Goal: Task Accomplishment & Management: Use online tool/utility

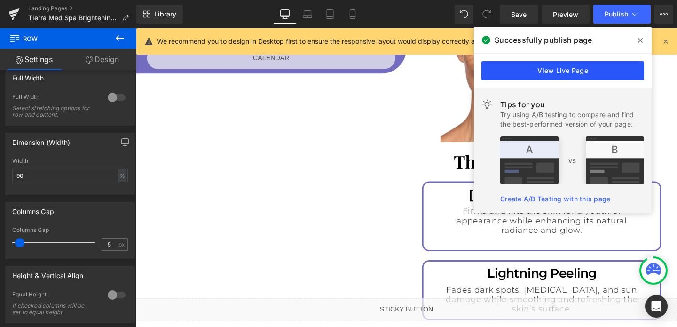
scroll to position [1136, 0]
click at [642, 40] on icon at bounding box center [640, 41] width 5 height 8
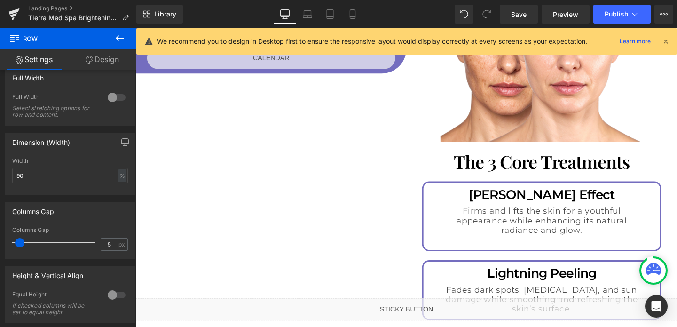
click at [667, 42] on icon at bounding box center [666, 41] width 8 height 8
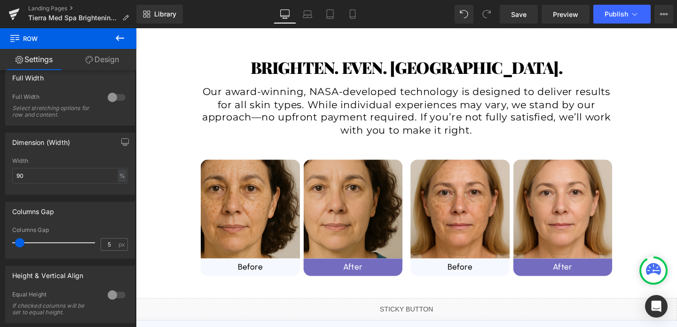
scroll to position [0, 0]
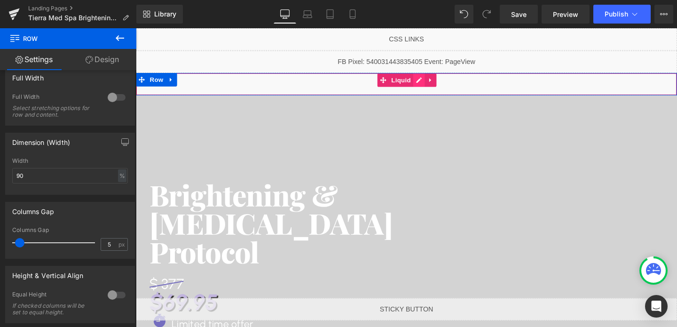
click at [439, 87] on div "Liquid" at bounding box center [420, 87] width 569 height 24
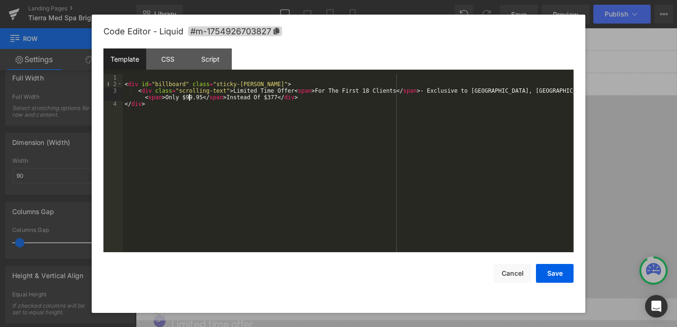
click at [188, 97] on div "< div id = "billboard" class = "sticky-[PERSON_NAME]" > < div class = "scrollin…" at bounding box center [348, 169] width 451 height 191
click at [549, 271] on button "Save" at bounding box center [555, 273] width 38 height 19
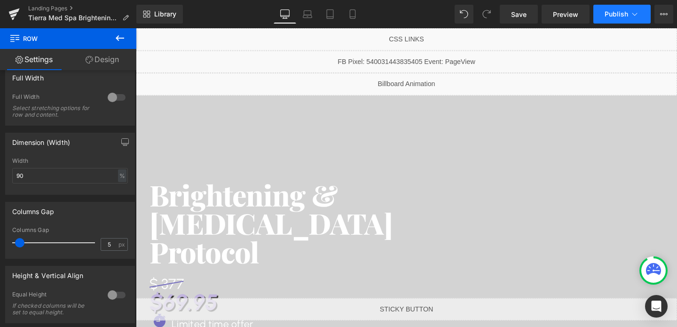
click at [610, 10] on span "Publish" at bounding box center [617, 14] width 24 height 8
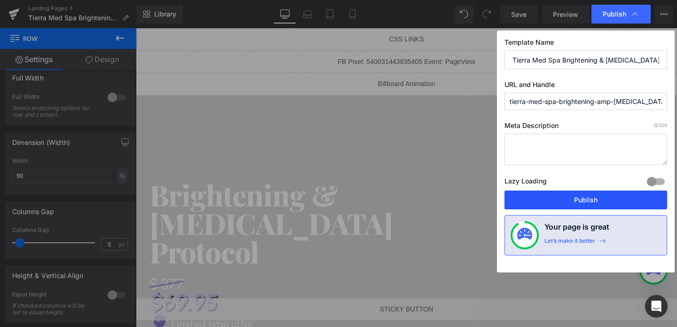
click at [545, 199] on button "Publish" at bounding box center [586, 200] width 163 height 19
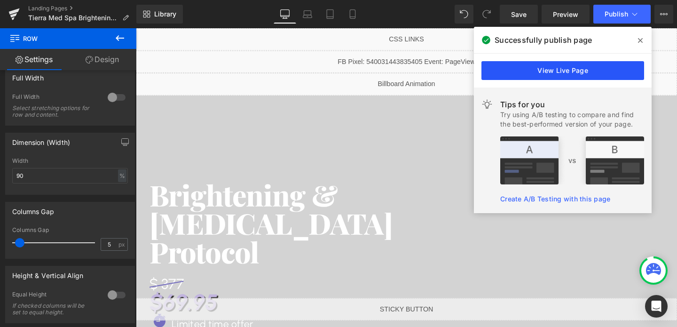
click at [590, 67] on link "View Live Page" at bounding box center [563, 70] width 163 height 19
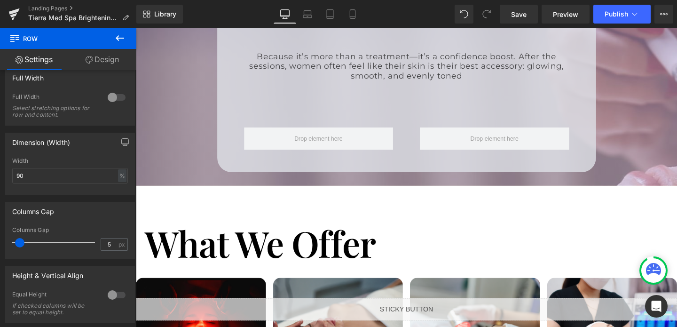
scroll to position [1610, 0]
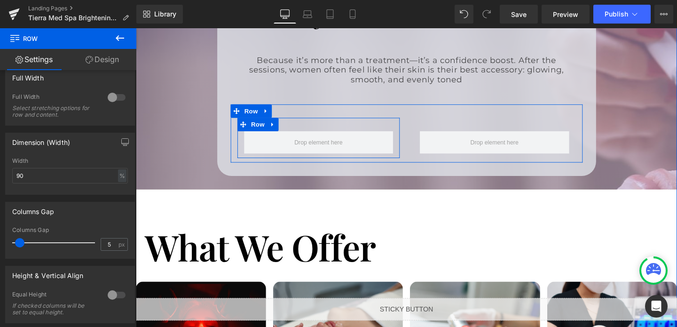
click at [246, 136] on div at bounding box center [328, 148] width 171 height 24
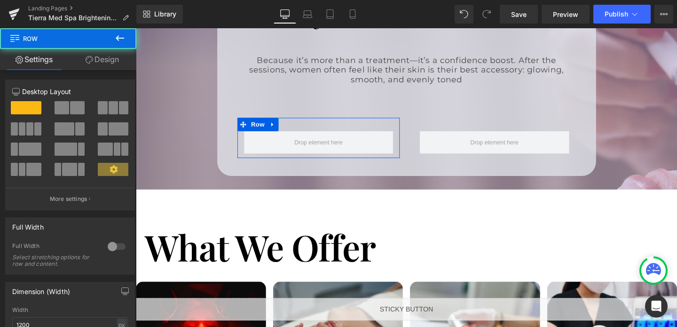
click at [99, 64] on link "Design" at bounding box center [102, 59] width 68 height 21
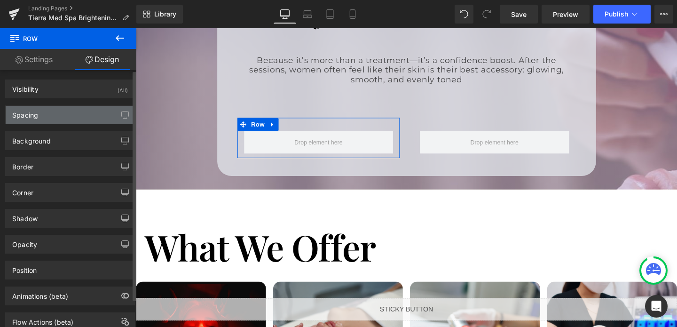
click at [54, 114] on div "Spacing" at bounding box center [70, 115] width 129 height 18
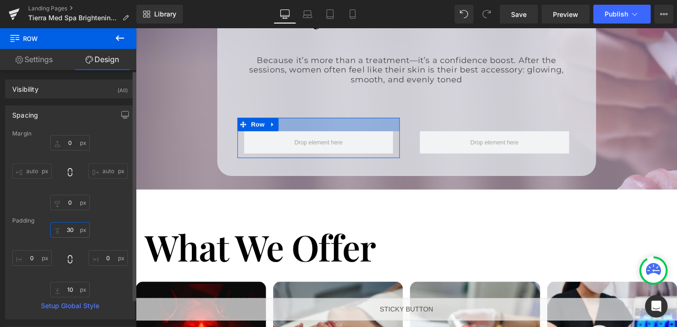
click at [72, 227] on input "30" at bounding box center [70, 230] width 40 height 16
type input "10"
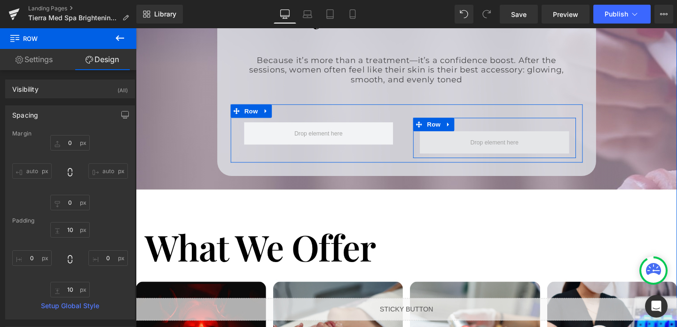
click at [483, 136] on span at bounding box center [513, 148] width 157 height 24
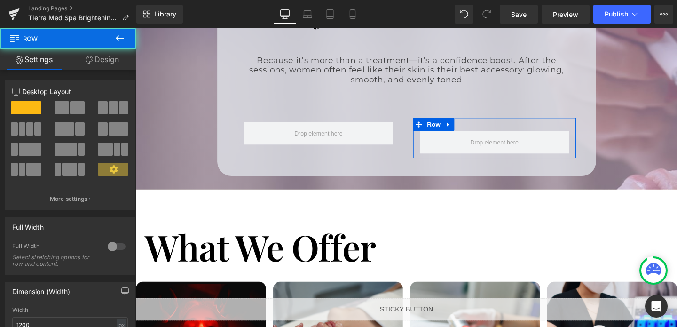
click at [111, 60] on link "Design" at bounding box center [102, 59] width 68 height 21
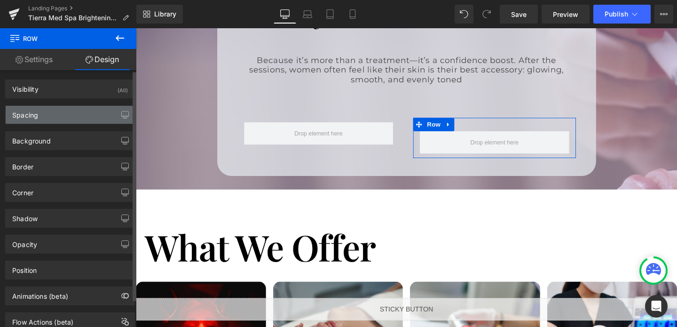
click at [70, 119] on div "Spacing" at bounding box center [70, 115] width 129 height 18
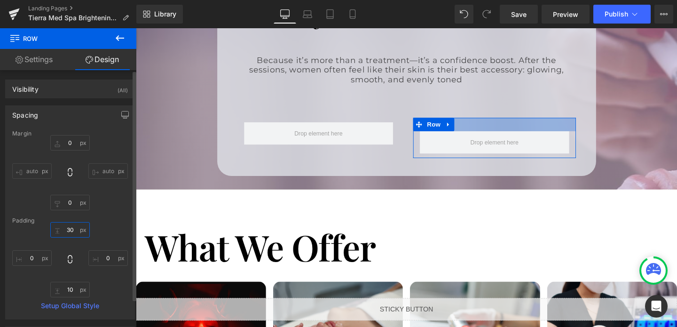
click at [65, 231] on input "30" at bounding box center [70, 230] width 40 height 16
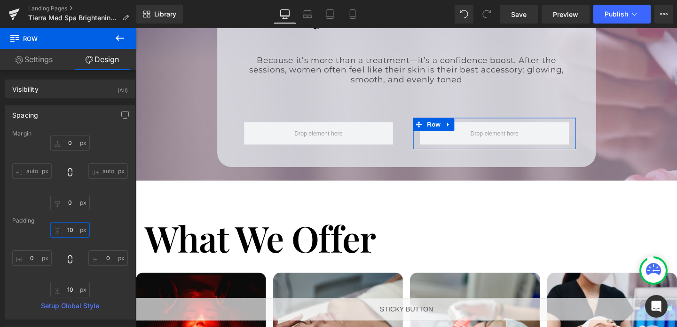
type input "10"
click at [24, 59] on link "Settings" at bounding box center [34, 59] width 68 height 21
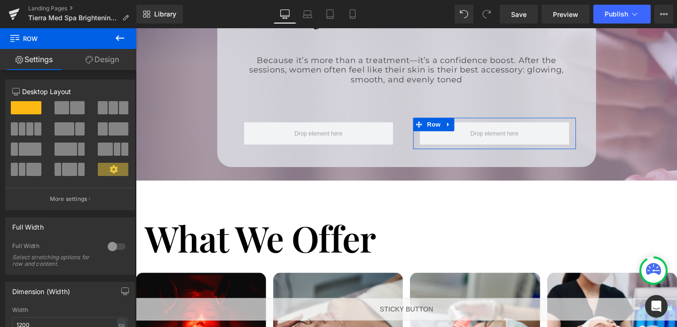
click at [92, 59] on icon at bounding box center [90, 60] width 8 height 8
type input "0"
type input "10"
type input "0"
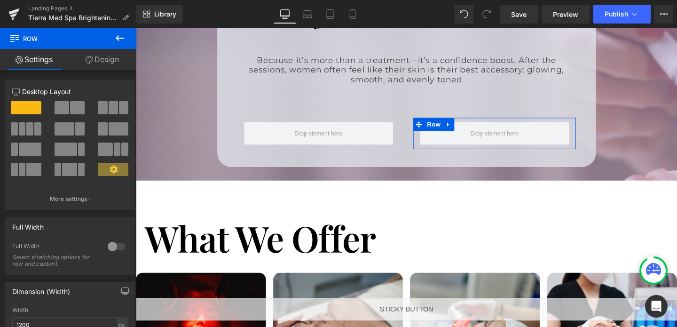
type input "10"
type input "0"
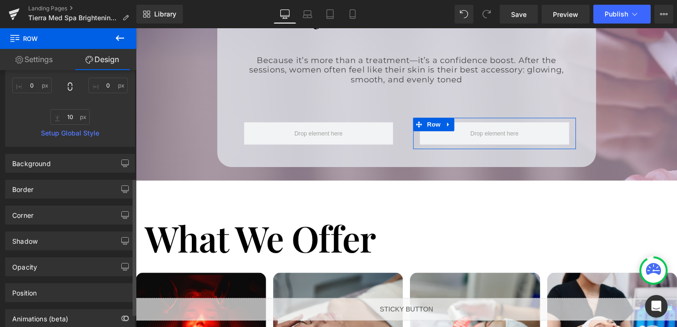
scroll to position [214, 0]
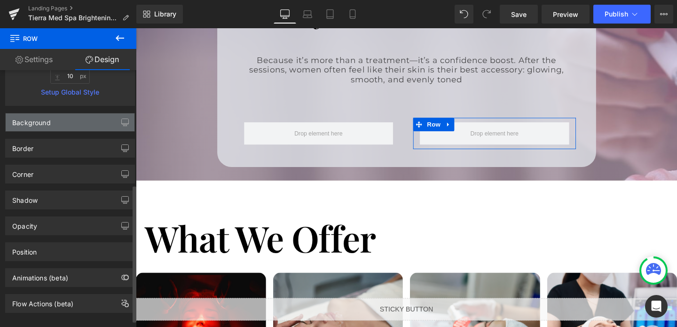
click at [60, 128] on div "Background" at bounding box center [70, 122] width 129 height 18
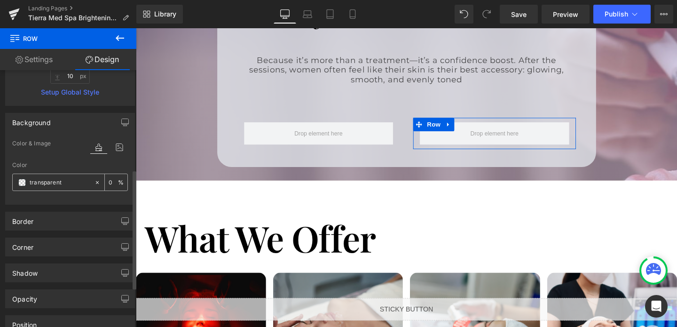
click at [57, 179] on input "transparent" at bounding box center [60, 182] width 60 height 10
type input "#fff"
type input "100"
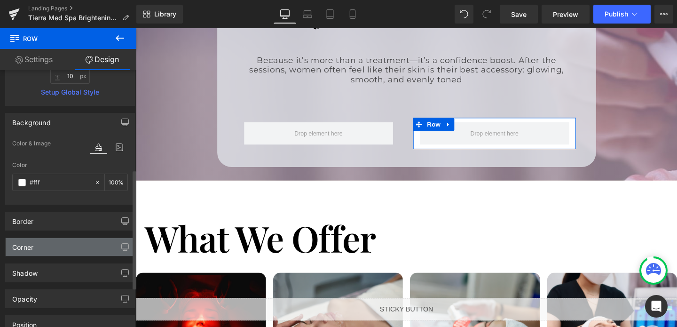
click at [54, 252] on div "Corner" at bounding box center [70, 247] width 129 height 18
type input "#ffffff"
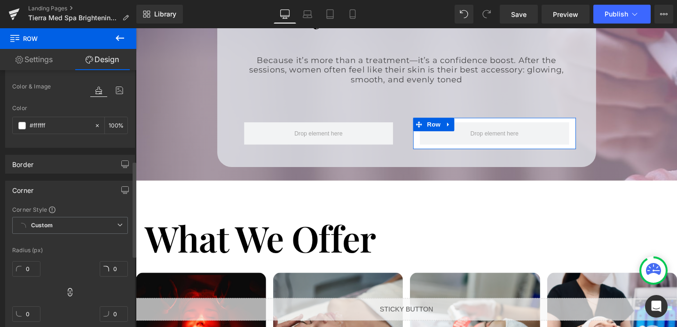
scroll to position [319, 0]
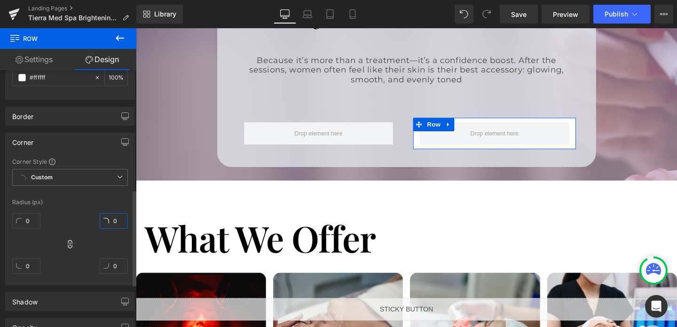
click at [115, 217] on input "0" at bounding box center [114, 221] width 28 height 16
type input "3"
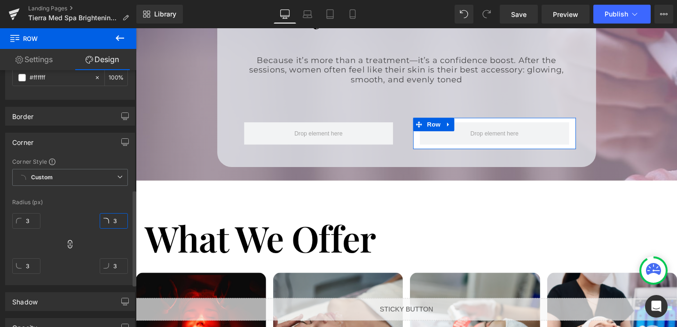
type input "32"
type input "3"
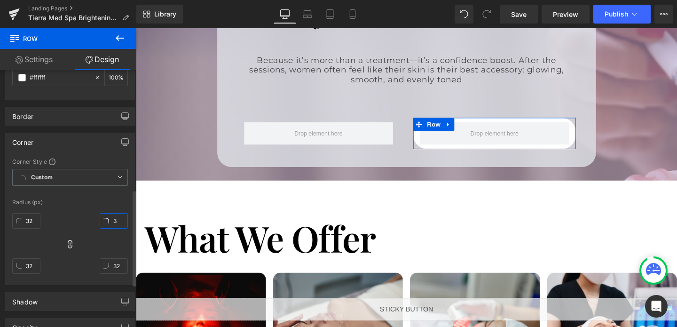
type input "3"
type input "1"
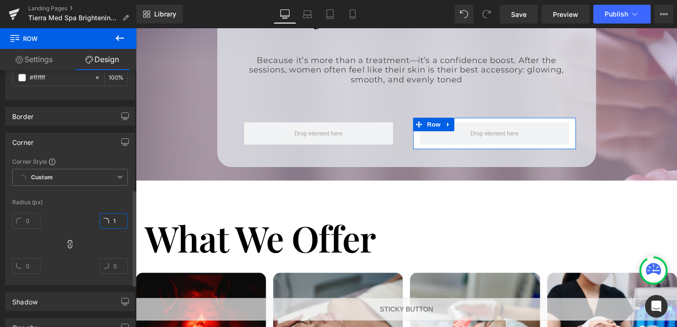
type input "1"
type input "16"
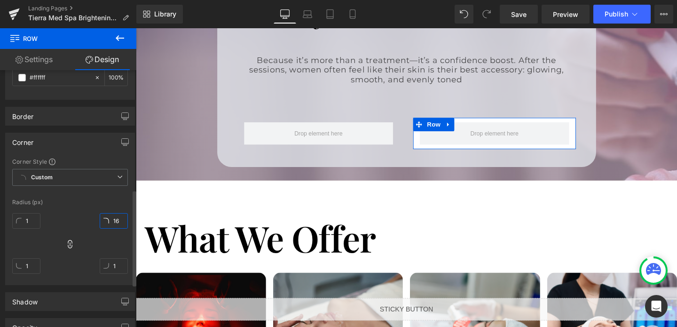
type input "16"
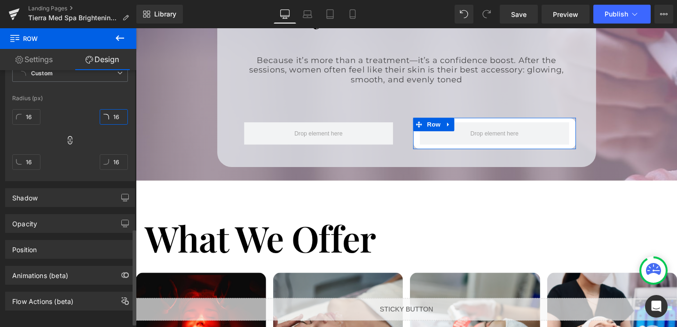
scroll to position [433, 0]
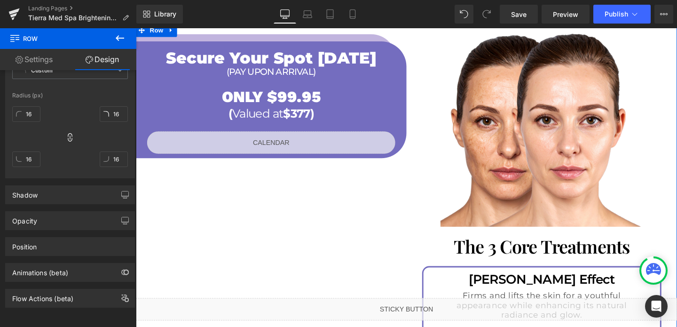
click at [409, 91] on h1 "ONLY $99.95" at bounding box center [278, 101] width 275 height 20
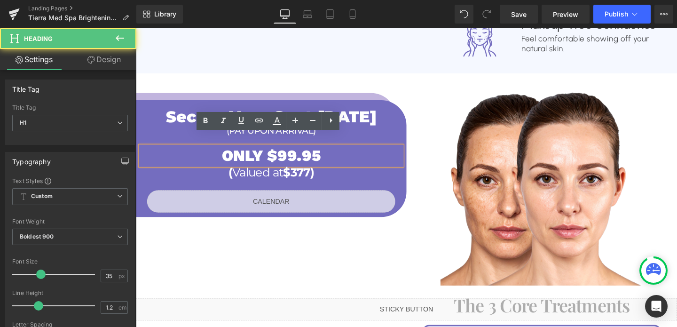
scroll to position [972, 0]
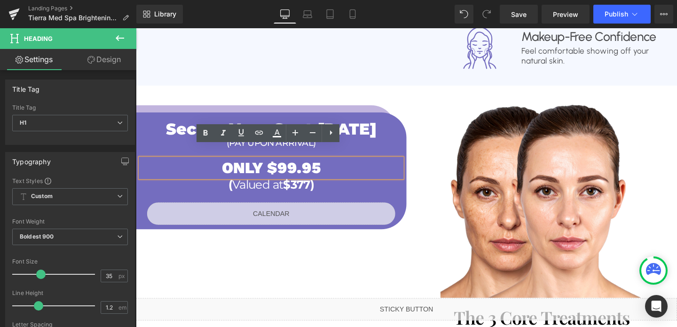
click at [310, 119] on div "Secure Your Spot [DATE] Heading (PAY UPON ARRIVAL) Heading ONLY $99.95 Heading …" at bounding box center [278, 179] width 275 height 120
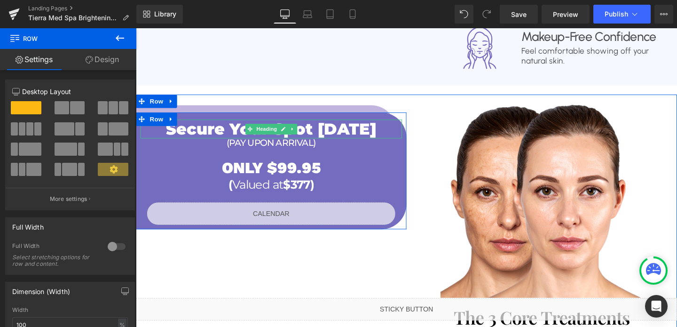
click at [156, 124] on h1 "Secure Your Spot [DATE]" at bounding box center [278, 134] width 275 height 20
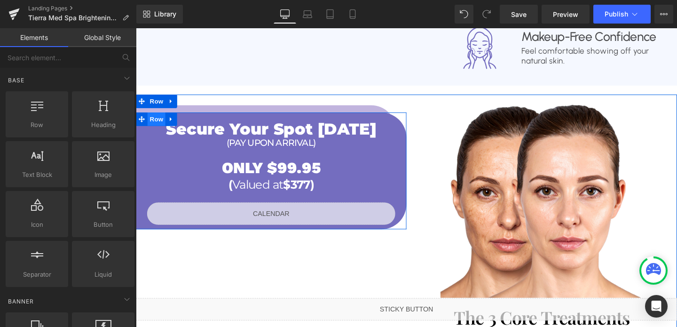
click at [152, 117] on span "Row" at bounding box center [157, 124] width 19 height 14
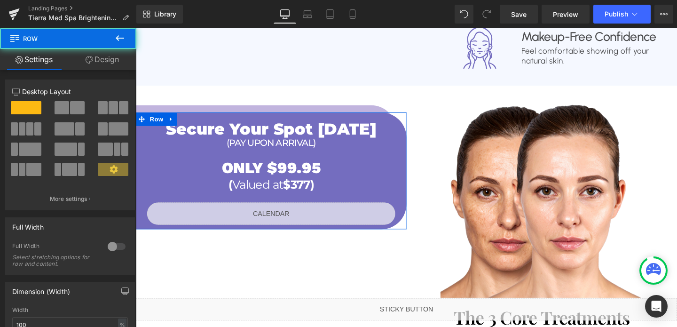
click at [101, 60] on link "Design" at bounding box center [102, 59] width 68 height 21
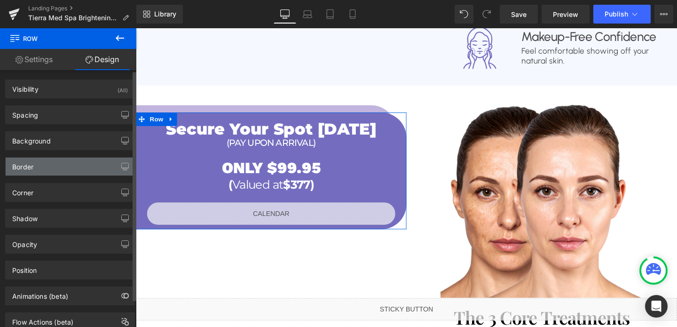
click at [25, 169] on div "Border" at bounding box center [22, 164] width 21 height 13
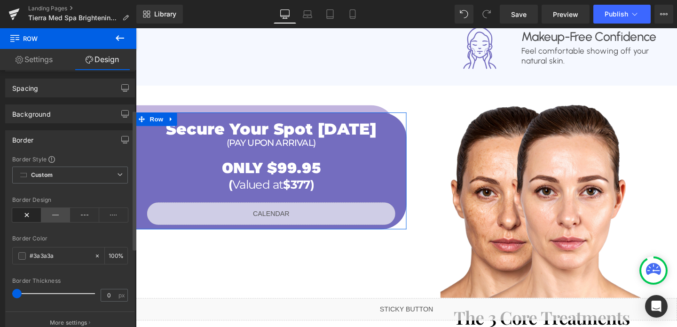
scroll to position [0, 0]
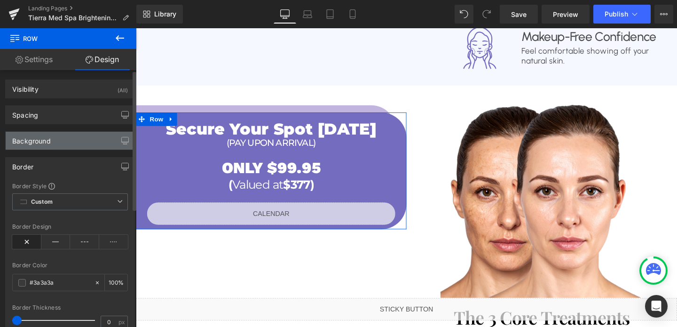
click at [65, 137] on div "Background" at bounding box center [70, 141] width 129 height 18
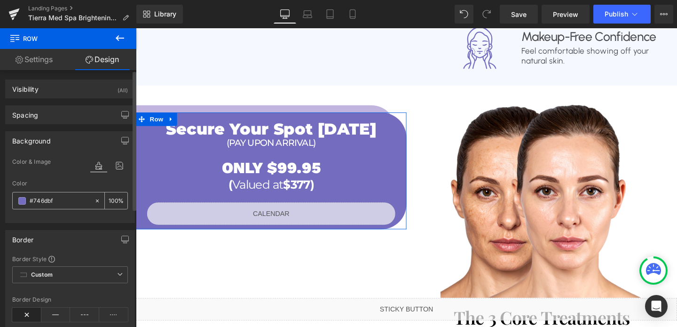
click at [69, 202] on input "#746dbf" at bounding box center [60, 201] width 60 height 10
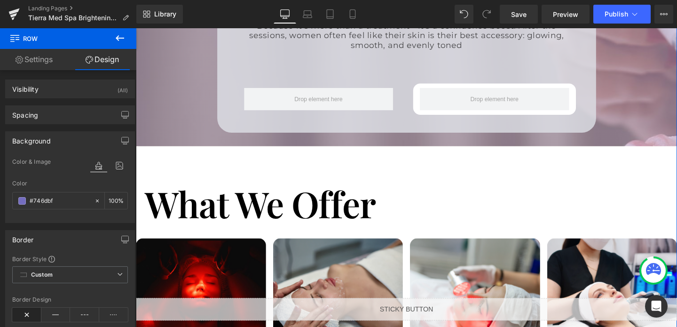
scroll to position [1646, 0]
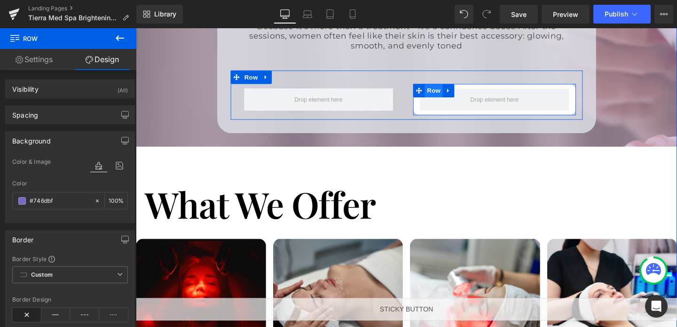
click at [453, 87] on span "Row" at bounding box center [449, 94] width 19 height 14
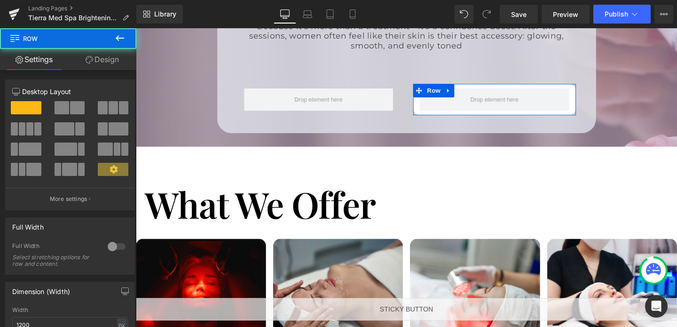
click at [103, 60] on link "Design" at bounding box center [102, 59] width 68 height 21
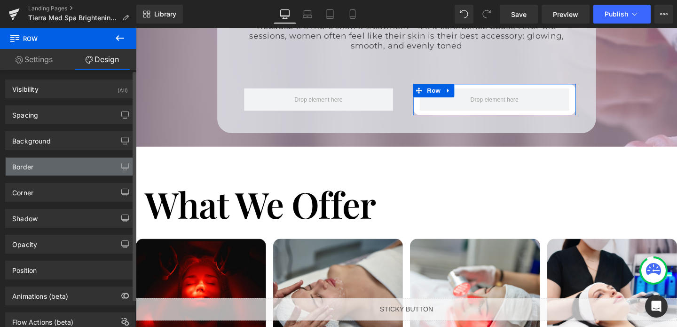
click at [45, 168] on div "Border" at bounding box center [70, 167] width 129 height 18
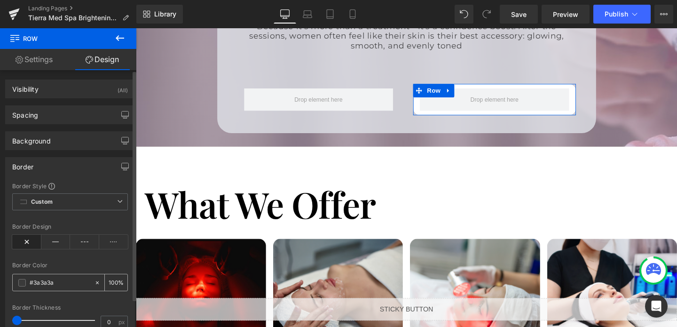
click at [48, 281] on input "#3a3a3a" at bounding box center [60, 283] width 60 height 10
paste input "746dbf"
type input "#746dbf"
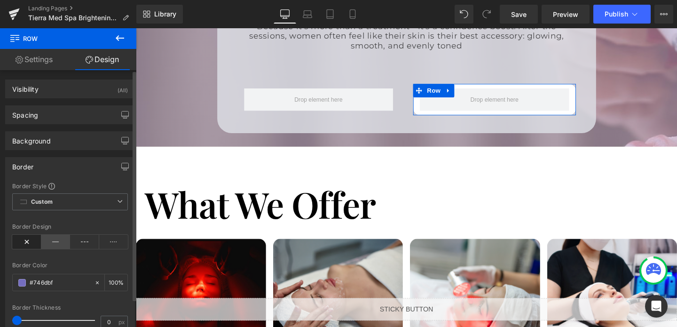
click at [52, 246] on icon at bounding box center [55, 242] width 29 height 14
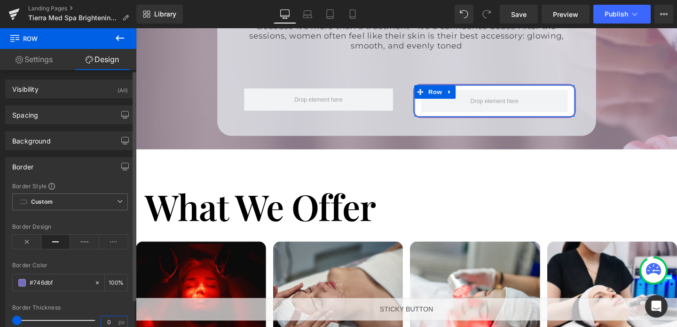
click at [112, 319] on input "0" at bounding box center [109, 322] width 16 height 12
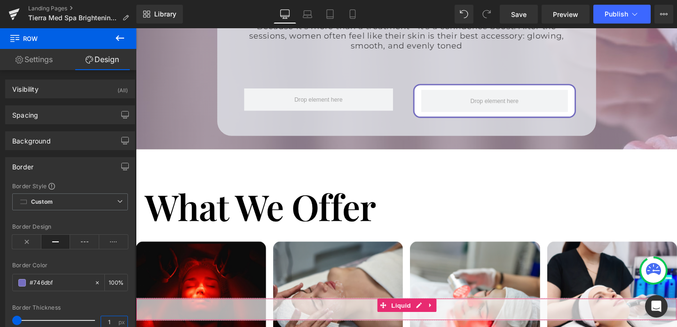
scroll to position [1, 0]
type input "1"
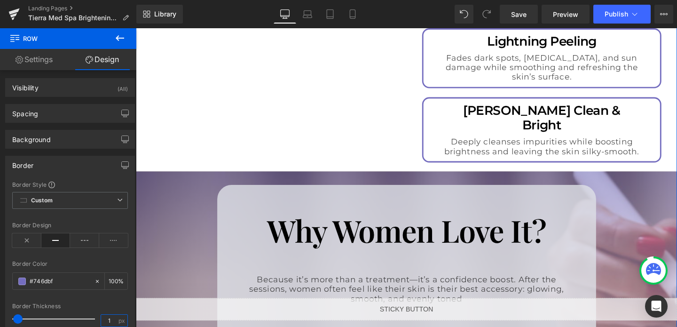
scroll to position [1377, 0]
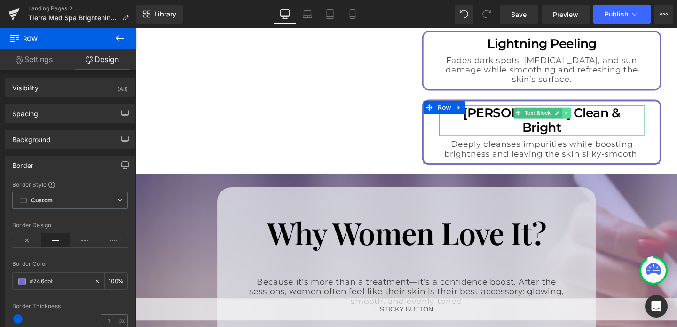
click at [589, 115] on icon at bounding box center [588, 116] width 1 height 3
click at [587, 112] on link at bounding box center [584, 117] width 10 height 11
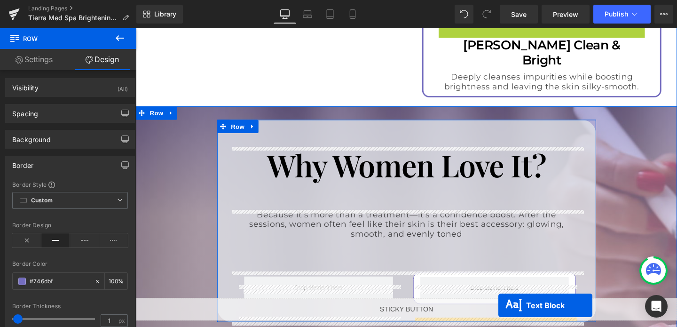
scroll to position [1490, 0]
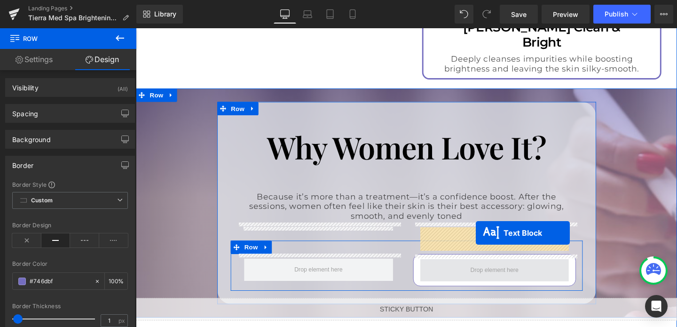
drag, startPoint x: 523, startPoint y: 100, endPoint x: 494, endPoint y: 243, distance: 146.0
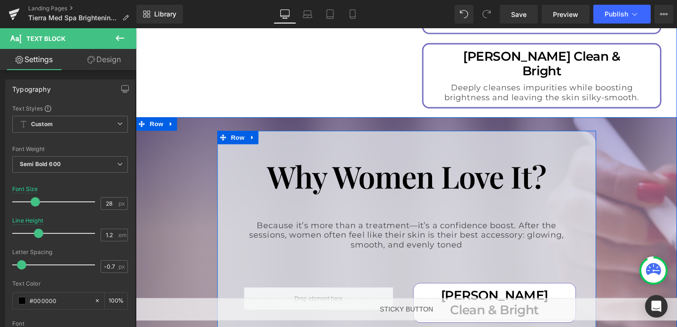
scroll to position [1365, 0]
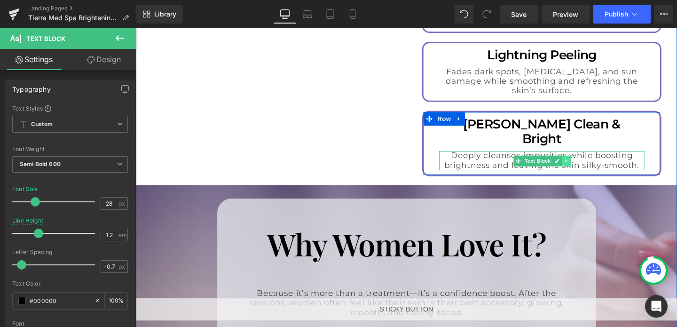
click at [592, 162] on link at bounding box center [589, 167] width 10 height 11
click at [583, 165] on icon at bounding box center [583, 167] width 5 height 5
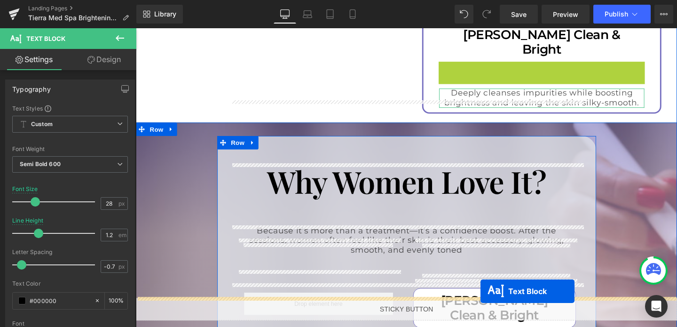
scroll to position [1478, 0]
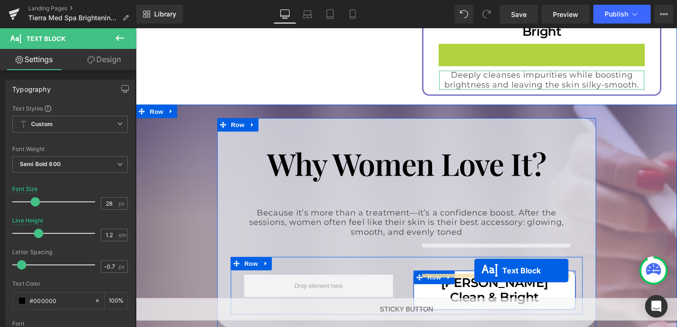
drag, startPoint x: 522, startPoint y: 135, endPoint x: 492, endPoint y: 283, distance: 150.7
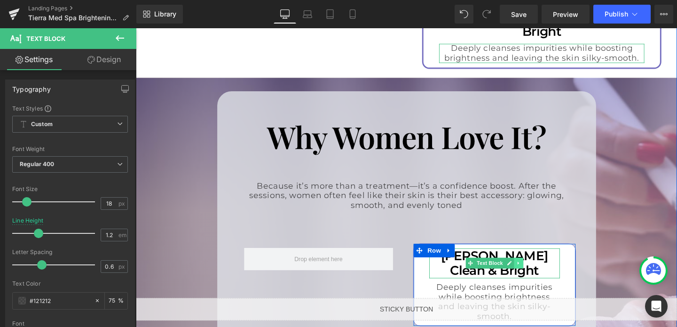
click at [536, 272] on icon at bounding box center [538, 275] width 5 height 6
click at [544, 273] on icon at bounding box center [543, 275] width 5 height 5
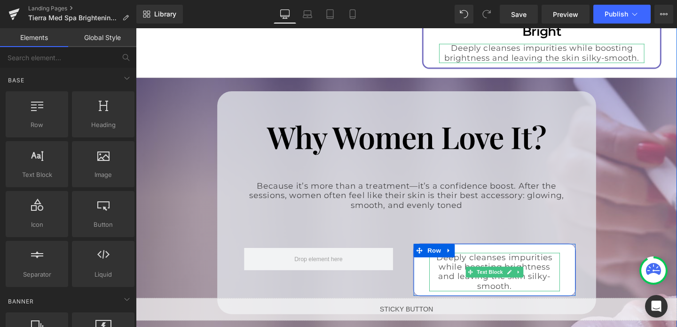
click at [514, 264] on p "Deeply cleanses impurities while boosting brightness and leaving the skin silky…" at bounding box center [513, 284] width 128 height 40
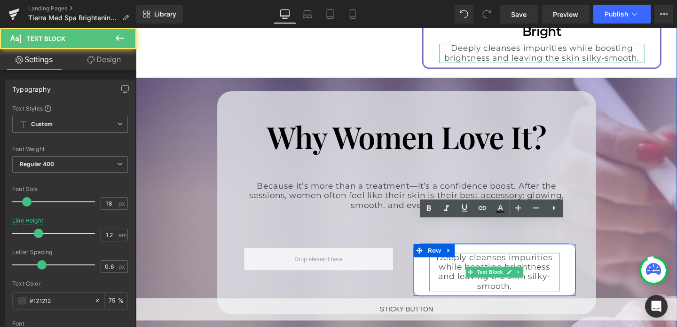
click at [514, 264] on p "Deeply cleanses impurities while boosting brightness and leaving the skin silky…" at bounding box center [513, 284] width 128 height 40
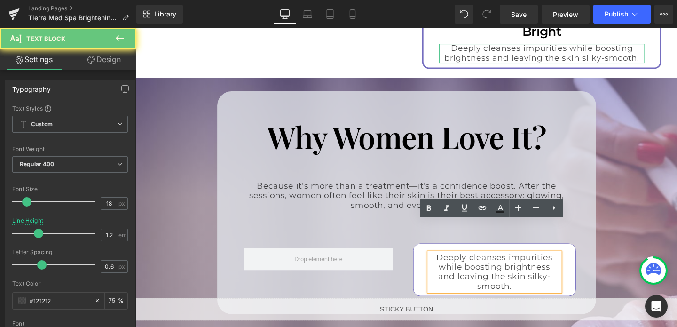
click at [514, 264] on p "Deeply cleanses impurities while boosting brightness and leaving the skin silky…" at bounding box center [513, 284] width 128 height 40
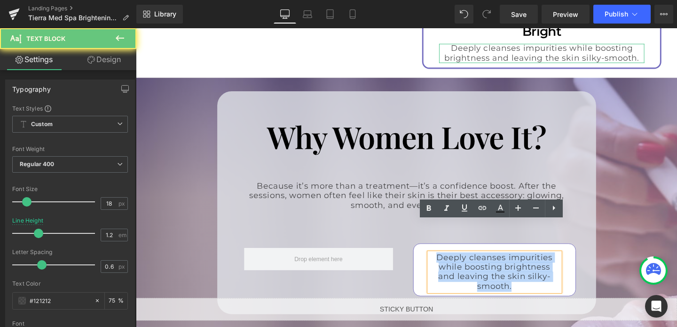
click at [514, 264] on p "Deeply cleanses impurities while boosting brightness and leaving the skin silky…" at bounding box center [513, 284] width 128 height 40
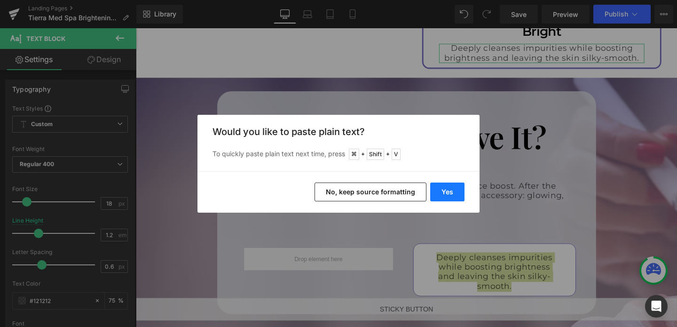
click at [443, 188] on button "Yes" at bounding box center [447, 192] width 34 height 19
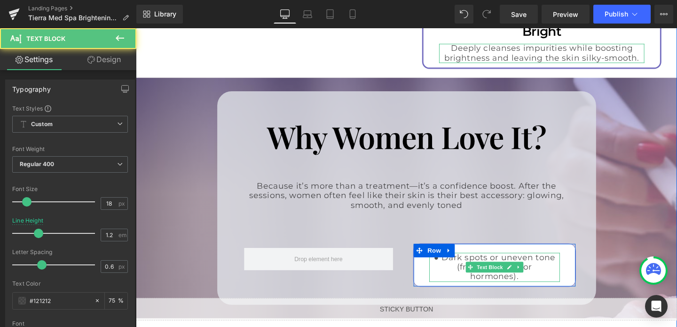
click at [458, 264] on p "● Dark spots or uneven tone (from sun, age, or hormones)." at bounding box center [513, 279] width 128 height 31
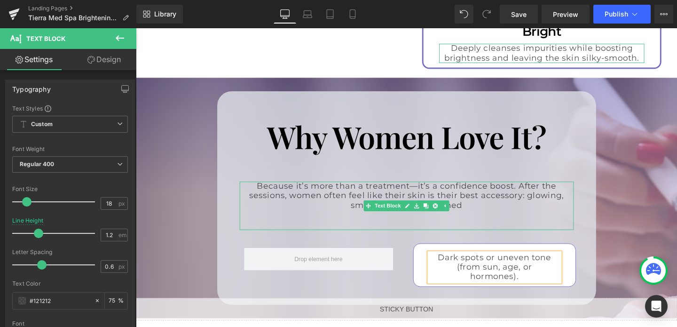
click at [488, 190] on p "Because it’s more than a treatment—it’s a confidence boost. After the sessions,…" at bounding box center [421, 205] width 342 height 31
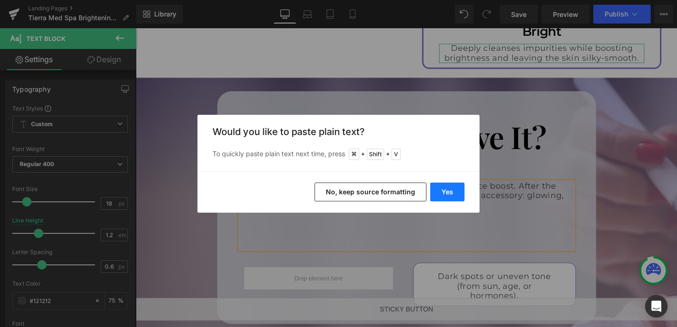
click at [454, 199] on button "Yes" at bounding box center [447, 192] width 34 height 19
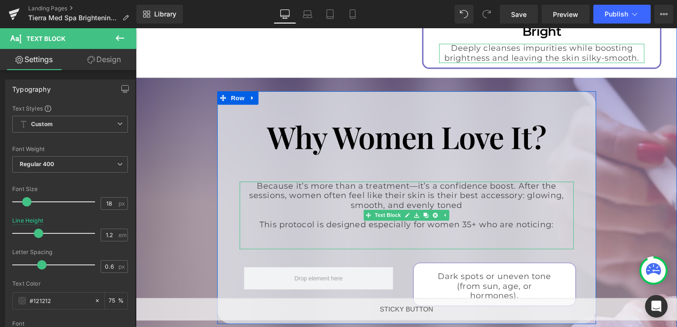
click at [445, 230] on p "This protocol is designed especially for women 35+ who are noticing:" at bounding box center [421, 235] width 342 height 10
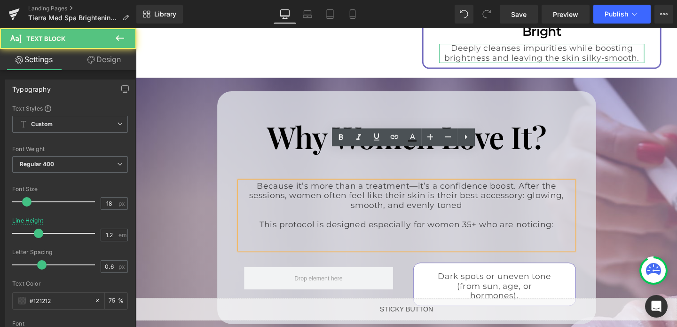
click at [445, 230] on p "This protocol is designed especially for women 35+ who are noticing:" at bounding box center [421, 235] width 342 height 10
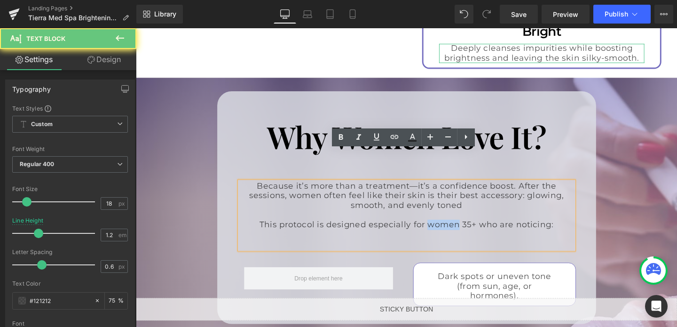
click at [444, 230] on p "This protocol is designed especially for women 35+ who are noticing:" at bounding box center [421, 235] width 342 height 10
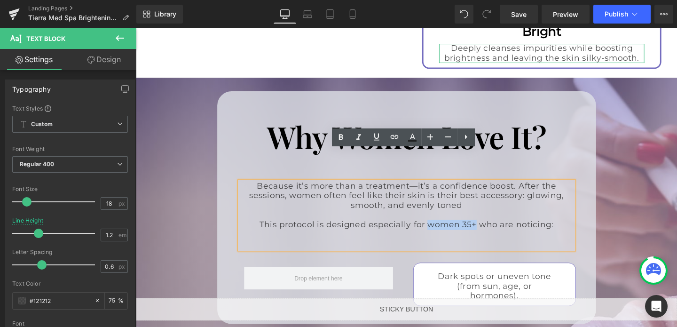
drag, startPoint x: 444, startPoint y: 204, endPoint x: 492, endPoint y: 202, distance: 48.0
click at [492, 230] on p "This protocol is designed especially for women 35+ who are noticing:" at bounding box center [421, 235] width 342 height 10
click at [344, 136] on icon at bounding box center [340, 137] width 11 height 11
click at [481, 250] on p at bounding box center [421, 255] width 342 height 10
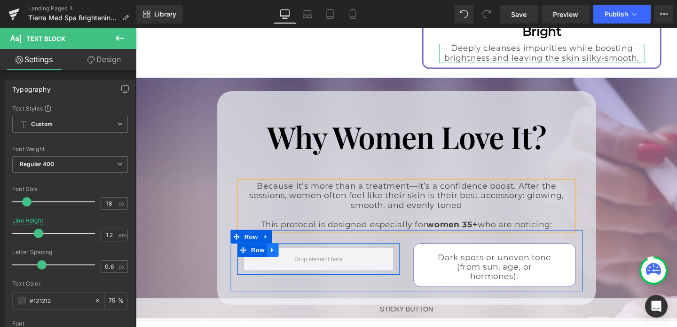
click at [277, 258] on icon at bounding box center [280, 261] width 7 height 7
click at [308, 255] on link at bounding box center [304, 262] width 12 height 14
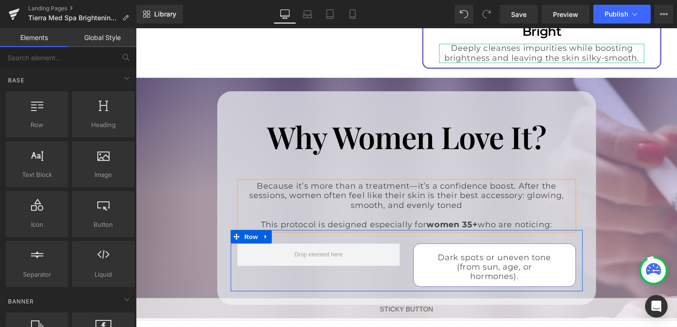
click at [414, 256] on div "Dark spots or uneven tone (from sun, age, or hormones). Text Block Row Row" at bounding box center [421, 272] width 370 height 64
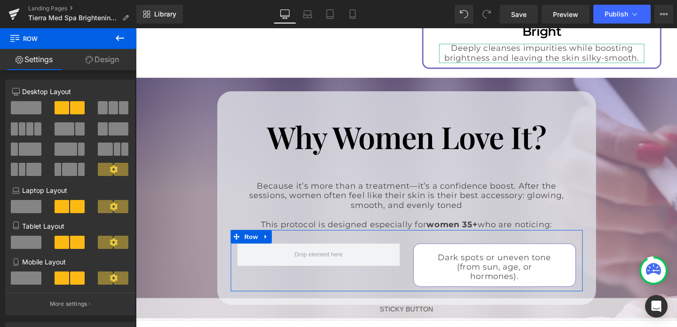
click at [113, 57] on link "Design" at bounding box center [102, 59] width 68 height 21
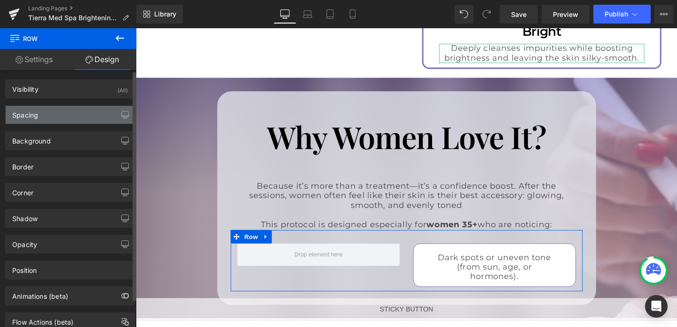
click at [51, 114] on div "Spacing" at bounding box center [70, 115] width 129 height 18
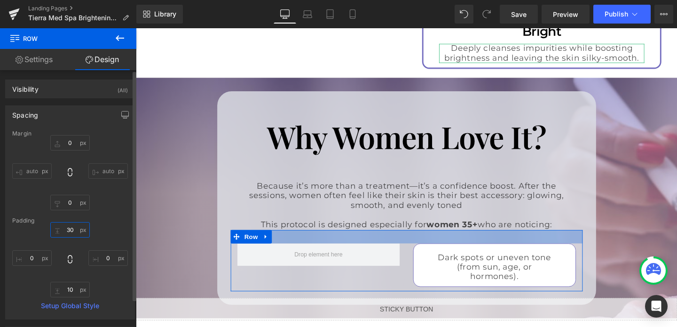
click at [68, 229] on input "30" at bounding box center [70, 230] width 40 height 16
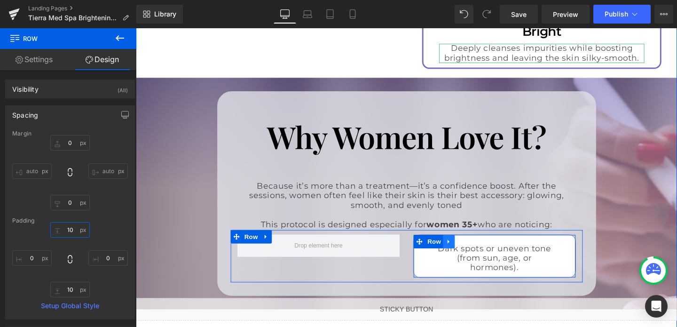
type input "10"
click at [468, 249] on icon at bounding box center [465, 252] width 7 height 7
click at [478, 249] on icon at bounding box center [477, 252] width 7 height 7
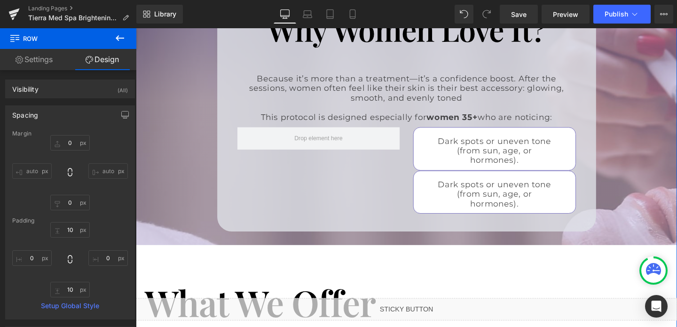
scroll to position [1513, 0]
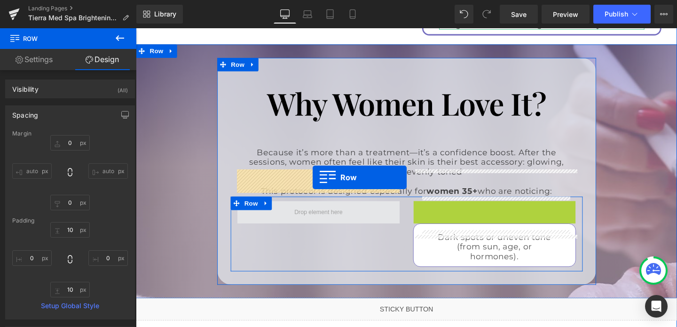
drag, startPoint x: 435, startPoint y: 185, endPoint x: 322, endPoint y: 185, distance: 113.4
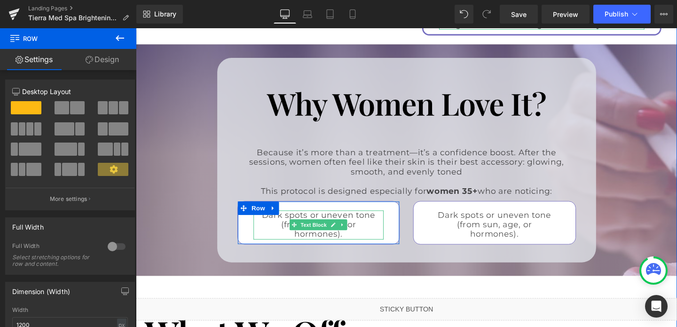
click at [361, 220] on p "Dark spots or uneven tone (from sun, age, or hormones)." at bounding box center [328, 235] width 128 height 31
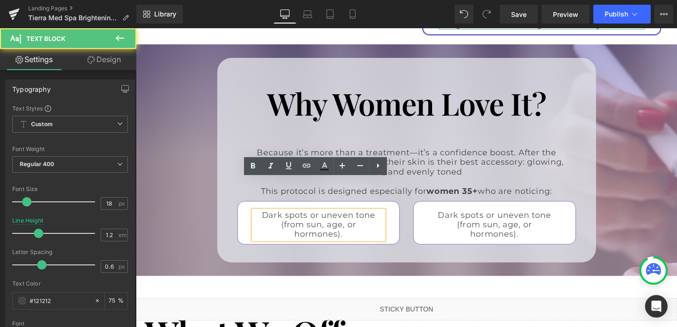
click at [361, 220] on p "Dark spots or uneven tone (from sun, age, or hormones)." at bounding box center [328, 235] width 128 height 31
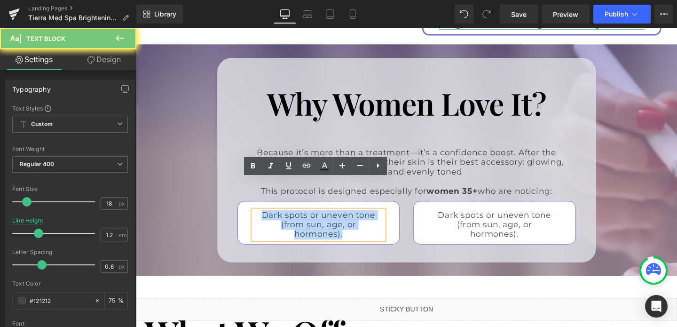
click at [361, 220] on p "Dark spots or uneven tone (from sun, age, or hormones)." at bounding box center [328, 235] width 128 height 31
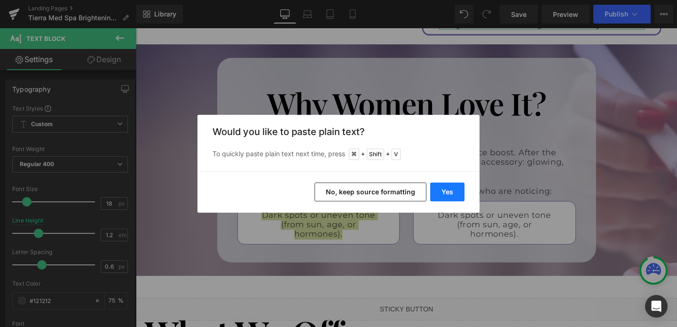
click at [455, 190] on button "Yes" at bounding box center [447, 192] width 34 height 19
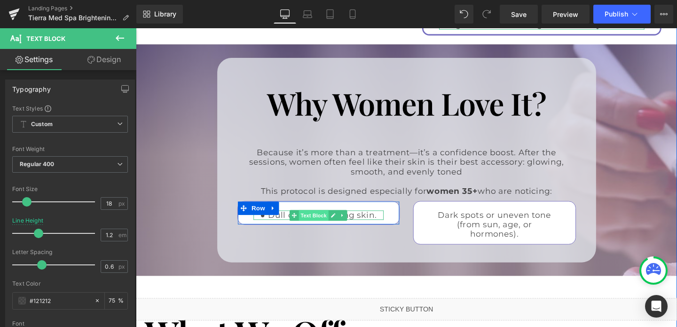
click at [311, 219] on span "Text Block" at bounding box center [323, 224] width 31 height 11
click at [273, 220] on p "● Dull or tired-looking skin." at bounding box center [328, 225] width 128 height 10
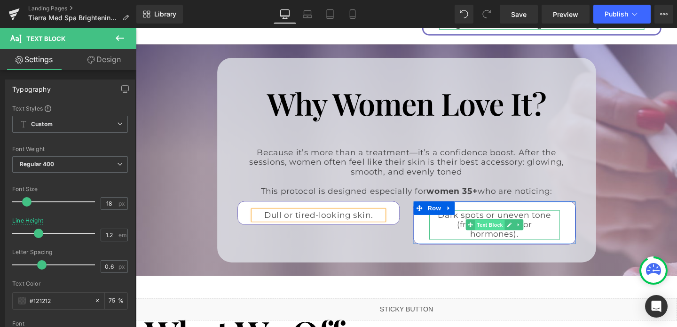
click at [508, 229] on span "Text Block" at bounding box center [508, 234] width 31 height 11
click at [470, 220] on p "Dark spots or uneven tone (from sun, age, or hormones)." at bounding box center [513, 235] width 128 height 31
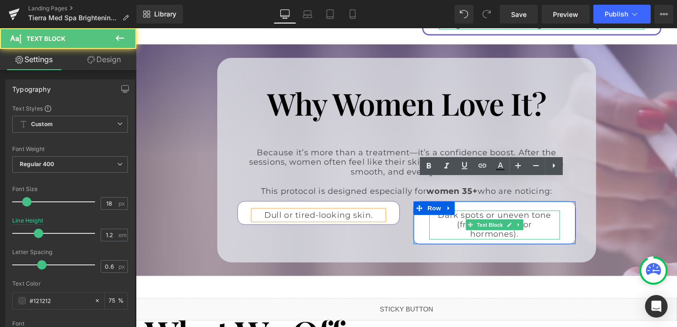
click at [470, 220] on p "Dark spots or uneven tone (from sun, age, or hormones)." at bounding box center [513, 235] width 128 height 31
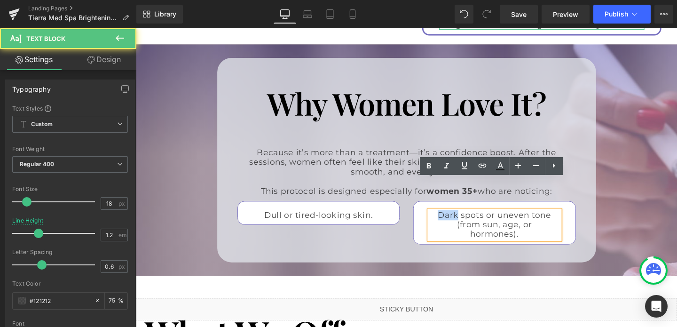
click at [470, 220] on p "Dark spots or uneven tone (from sun, age, or hormones)." at bounding box center [513, 235] width 128 height 31
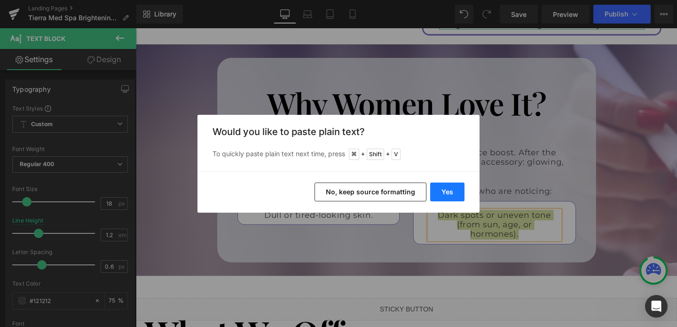
click at [445, 188] on button "Yes" at bounding box center [447, 192] width 34 height 19
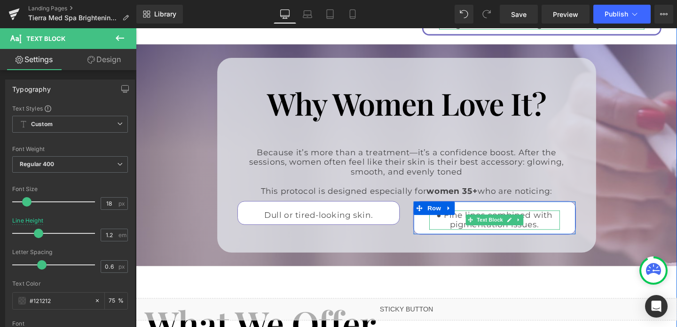
click at [462, 220] on p "● Fine lines combined with pigmentation issues." at bounding box center [513, 230] width 128 height 20
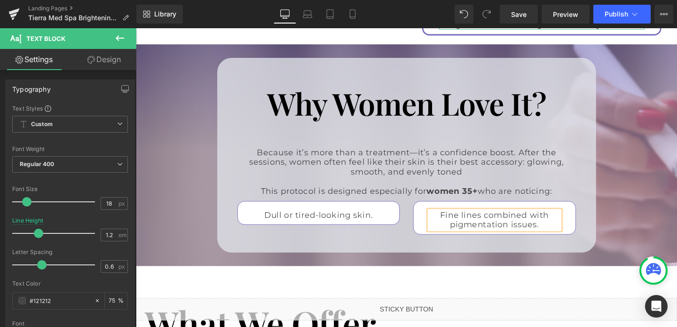
click at [414, 210] on div "Dull or tired-looking skin. Text Block Row" at bounding box center [328, 222] width 185 height 25
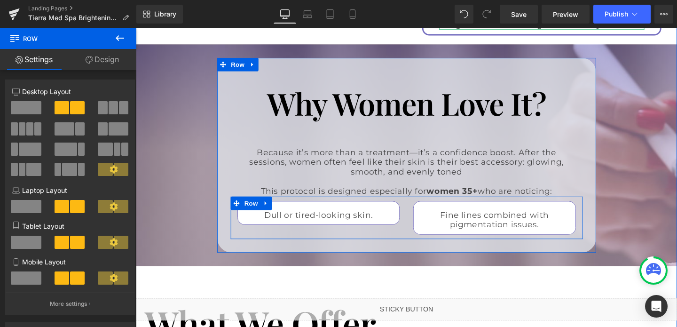
click at [419, 206] on div "Dull or tired-looking skin. Text Block Row Fine lines combined with pigmentatio…" at bounding box center [421, 227] width 370 height 45
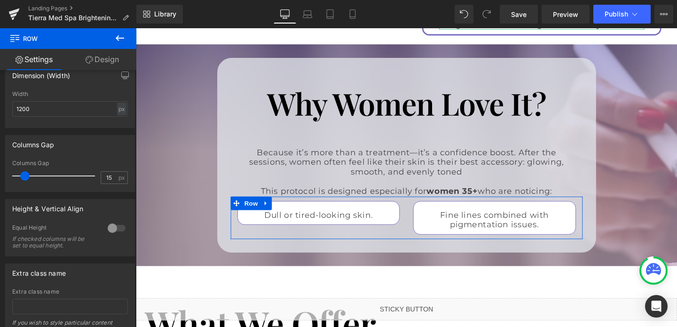
scroll to position [345, 0]
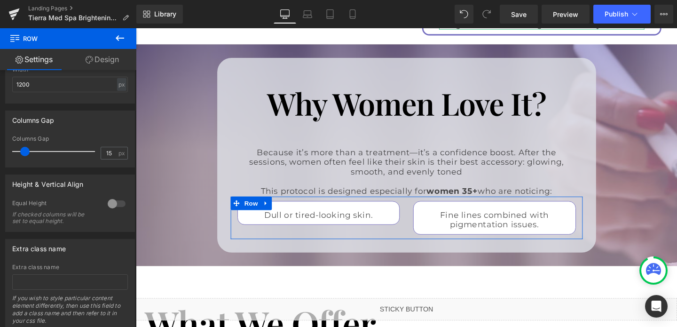
click at [112, 210] on div at bounding box center [116, 203] width 23 height 15
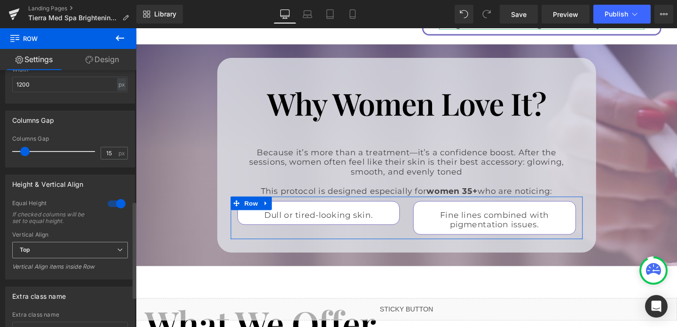
click at [86, 248] on span "Top" at bounding box center [70, 250] width 116 height 16
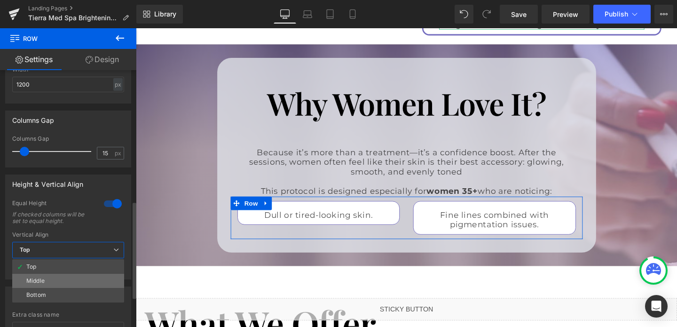
click at [60, 280] on li "Middle" at bounding box center [68, 281] width 112 height 14
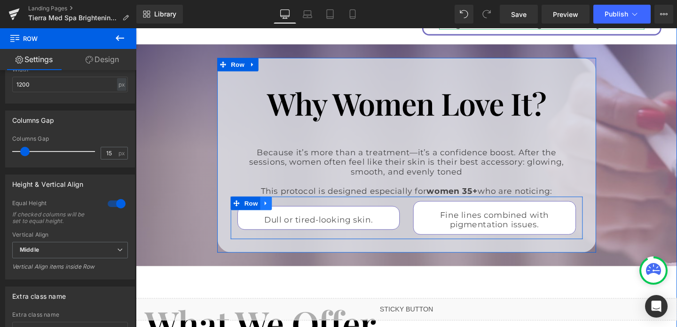
click at [271, 210] on icon at bounding box center [272, 212] width 2 height 4
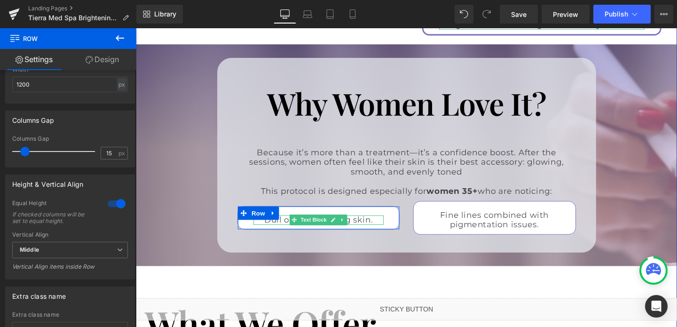
click at [379, 225] on p "Dull or tired-looking skin." at bounding box center [328, 230] width 128 height 10
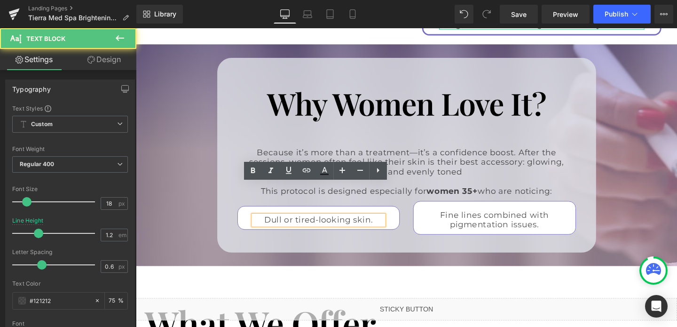
click at [387, 225] on p "Dull or tired-looking skin." at bounding box center [328, 230] width 128 height 10
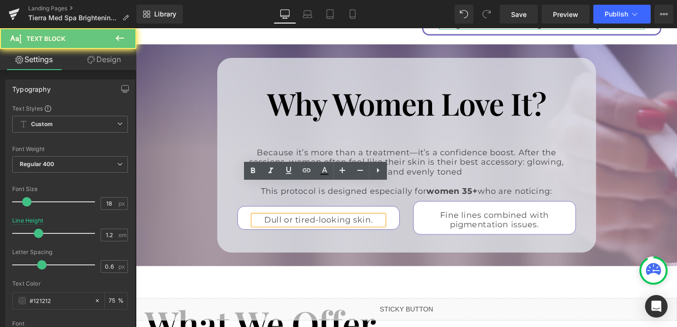
scroll to position [1508, 0]
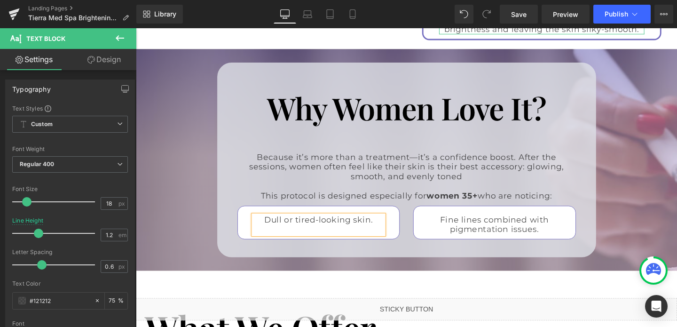
click at [203, 232] on div "Why Women Love It? Heading Because it’s more than a treatment—it’s a confidence…" at bounding box center [420, 166] width 569 height 205
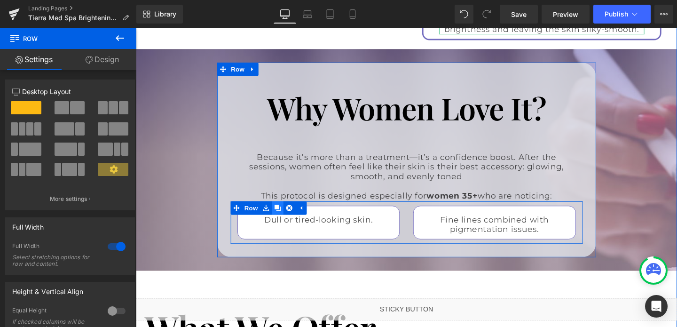
click at [286, 214] on icon at bounding box center [285, 217] width 7 height 7
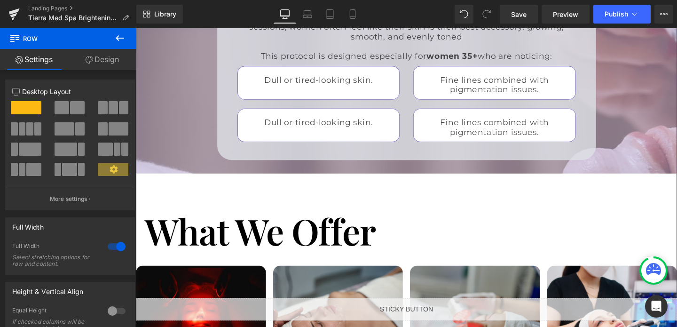
scroll to position [1669, 0]
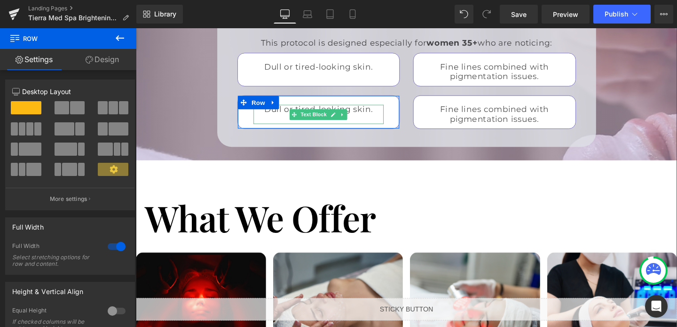
click at [374, 109] on p "Dull or tired-looking skin." at bounding box center [328, 114] width 128 height 10
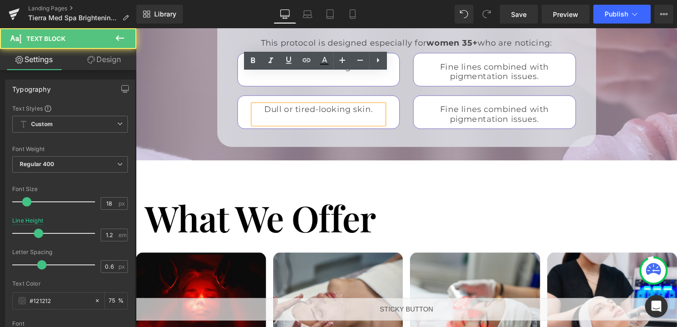
click at [374, 109] on p "Dull or tired-looking skin." at bounding box center [328, 114] width 128 height 10
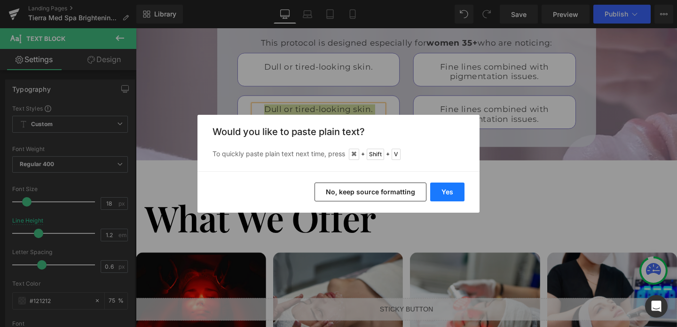
click at [451, 194] on button "Yes" at bounding box center [447, 192] width 34 height 19
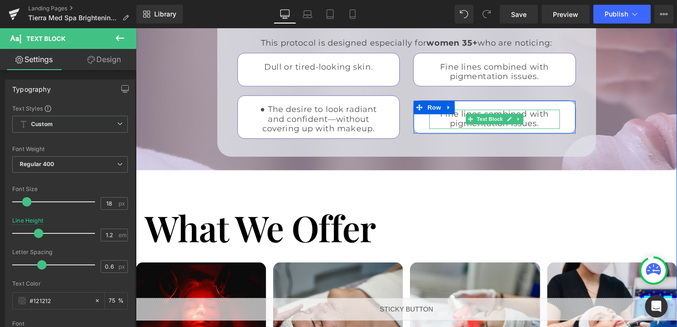
click at [479, 114] on p "Fine lines combined with pigmentation issues." at bounding box center [513, 124] width 128 height 20
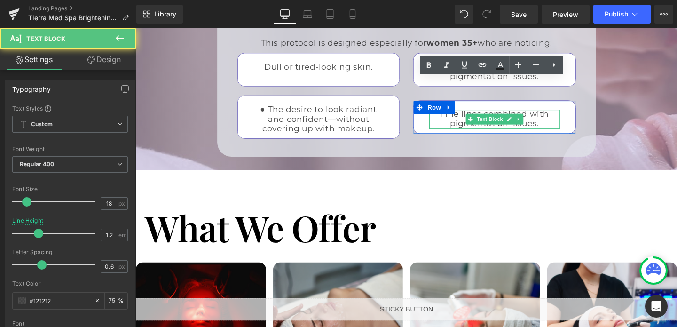
click at [479, 114] on p "Fine lines combined with pigmentation issues." at bounding box center [513, 124] width 128 height 20
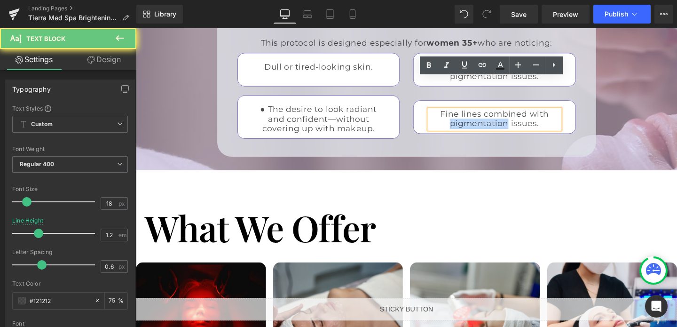
click at [479, 114] on p "Fine lines combined with pigmentation issues." at bounding box center [513, 124] width 128 height 20
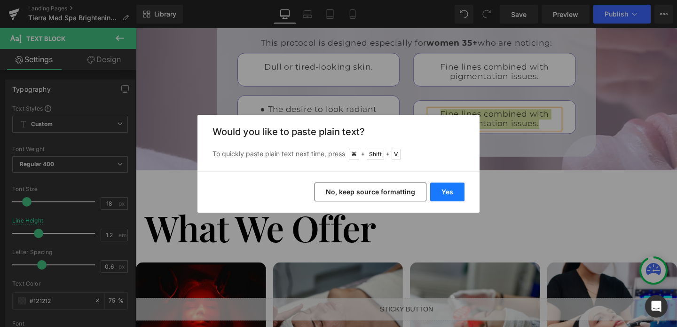
click at [451, 188] on button "Yes" at bounding box center [447, 192] width 34 height 19
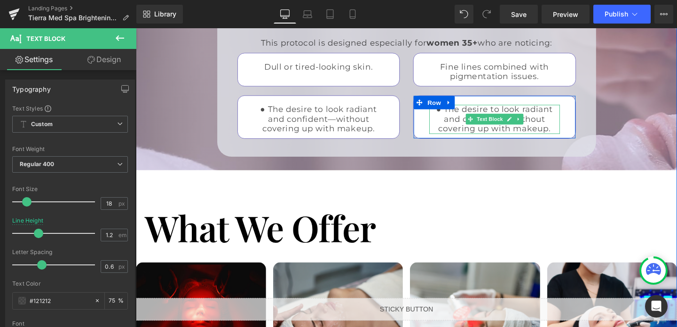
click at [461, 109] on p "● The desire to look radiant and confident—without covering up with makeup." at bounding box center [513, 124] width 128 height 31
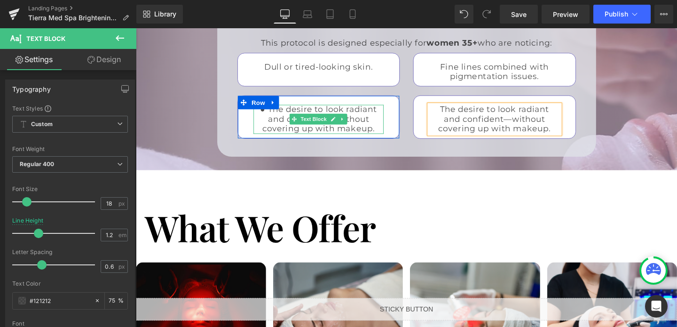
click at [372, 109] on p "● The desire to look radiant and confident—without covering up with makeup." at bounding box center [328, 124] width 128 height 31
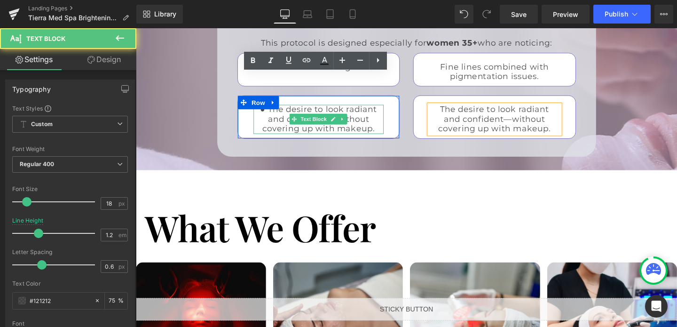
click at [372, 109] on p "● The desire to look radiant and confident—without covering up with makeup." at bounding box center [328, 124] width 128 height 31
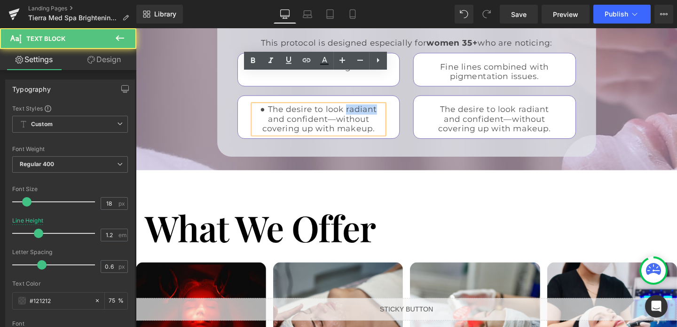
click at [372, 109] on p "● The desire to look radiant and confident—without covering up with makeup." at bounding box center [328, 124] width 128 height 31
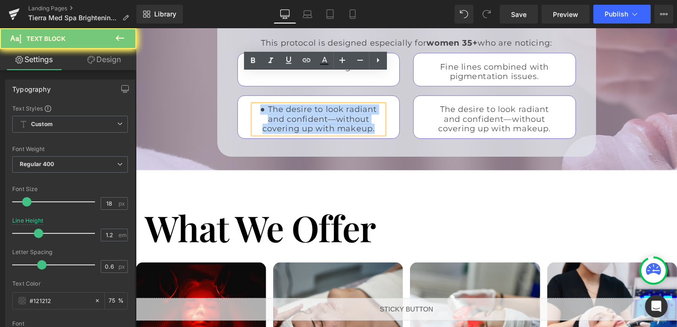
click at [372, 109] on p "● The desire to look radiant and confident—without covering up with makeup." at bounding box center [328, 124] width 128 height 31
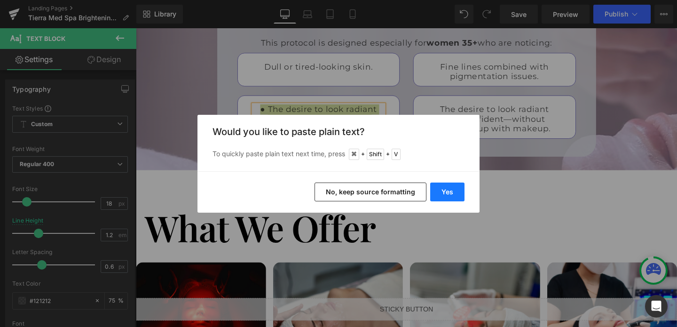
click at [441, 193] on button "Yes" at bounding box center [447, 192] width 34 height 19
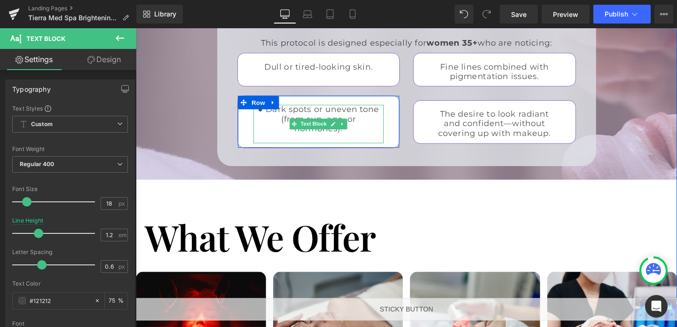
click at [275, 109] on p "● Dark spots or uneven tone (from sun, age, or hormones)." at bounding box center [328, 124] width 128 height 31
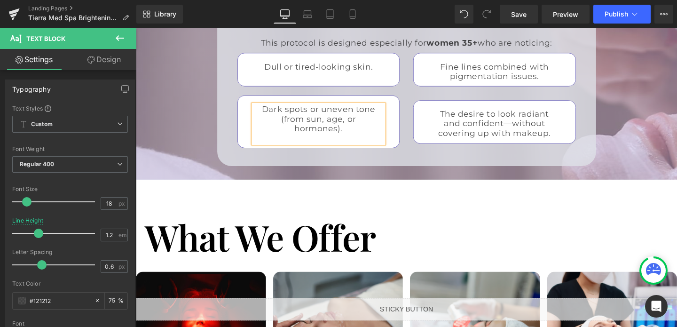
click at [351, 139] on p at bounding box center [328, 144] width 128 height 10
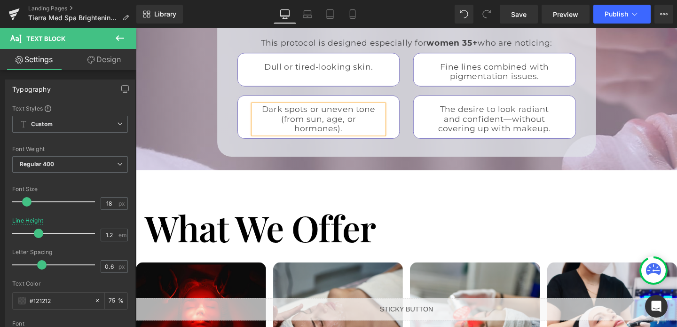
click at [354, 153] on div "Secure Your Spot [DATE] Heading (PAY UPON ARRIVAL) Heading ONLY $99.95 Heading …" at bounding box center [420, 290] width 569 height 1778
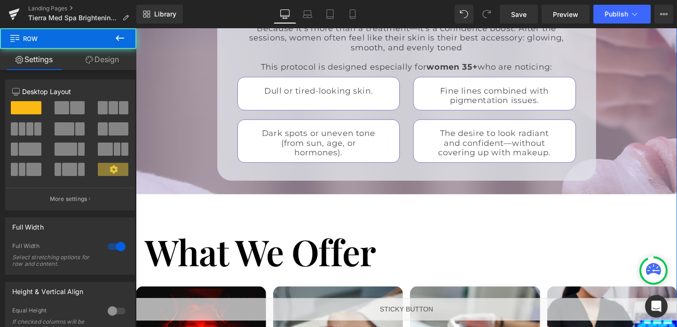
scroll to position [1633, 0]
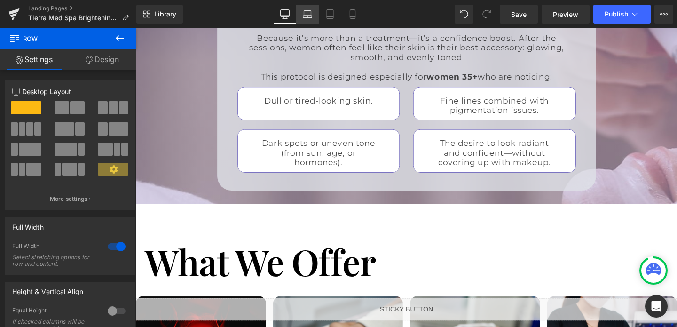
click at [306, 13] on icon at bounding box center [307, 13] width 9 height 9
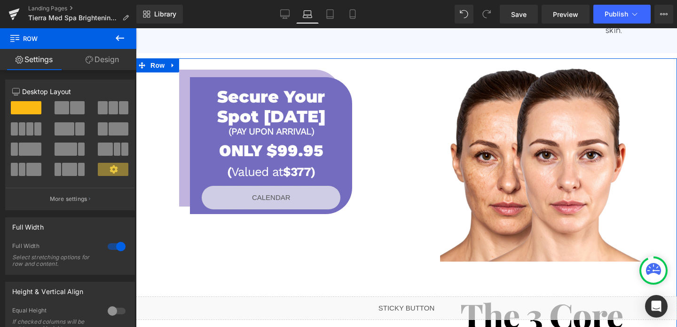
scroll to position [1166, 0]
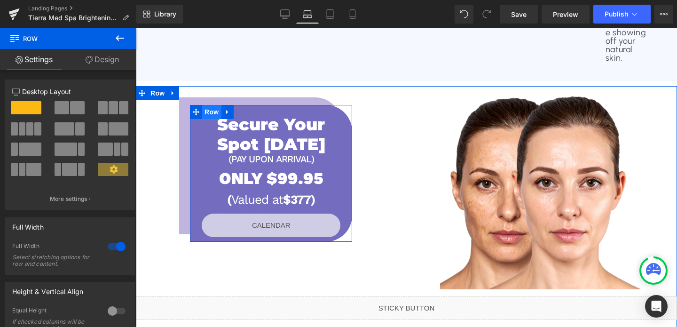
click at [212, 105] on span "Row" at bounding box center [211, 112] width 19 height 14
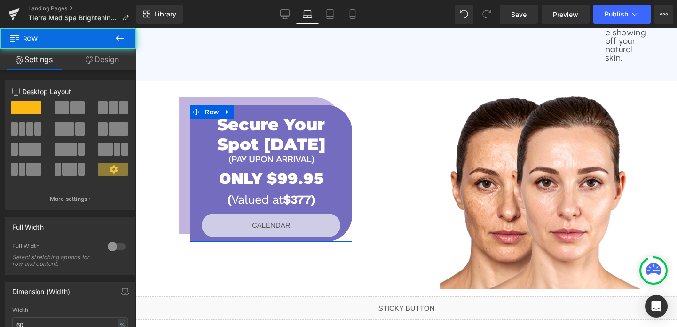
click at [96, 60] on link "Design" at bounding box center [102, 59] width 68 height 21
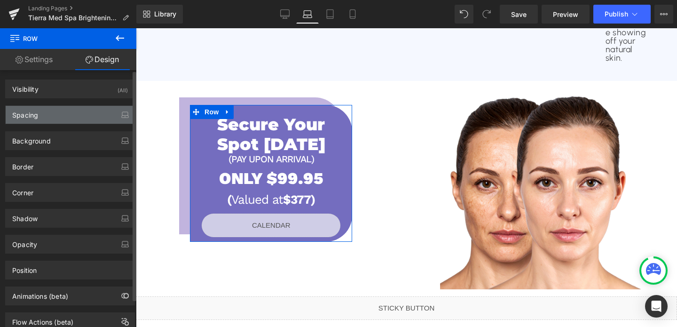
click at [48, 116] on div "Spacing" at bounding box center [70, 115] width 129 height 18
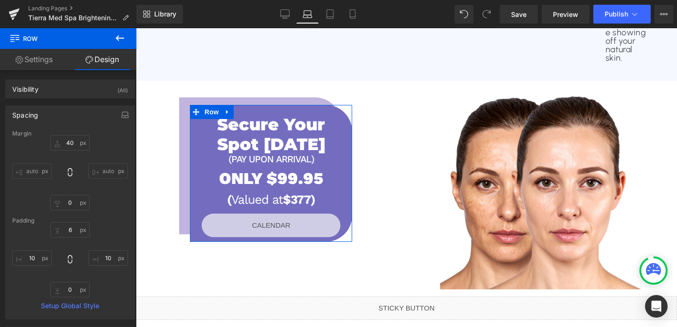
click at [38, 63] on link "Settings" at bounding box center [34, 59] width 68 height 21
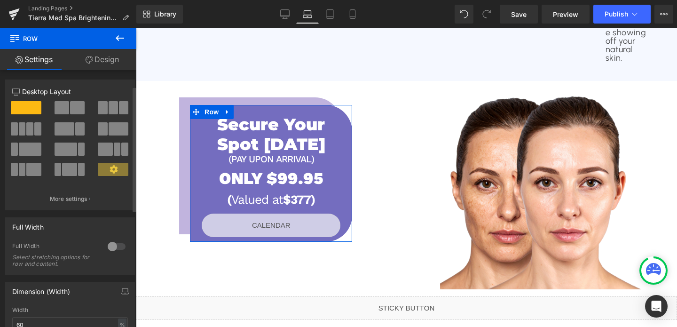
scroll to position [127, 0]
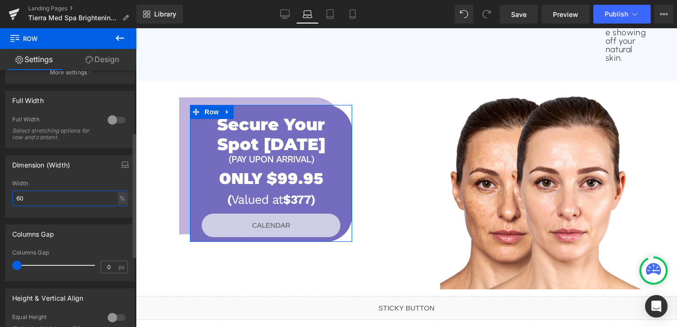
click at [100, 196] on input "60" at bounding box center [70, 199] width 116 height 16
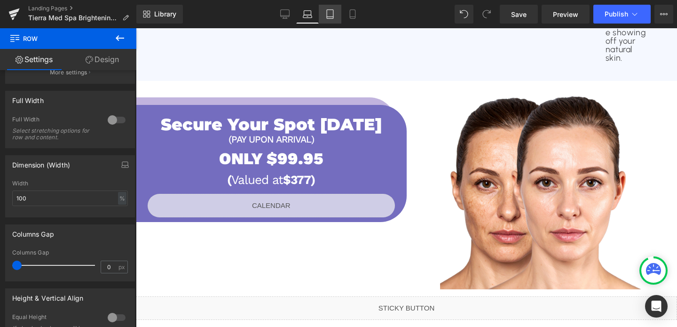
click at [335, 18] on icon at bounding box center [330, 13] width 9 height 9
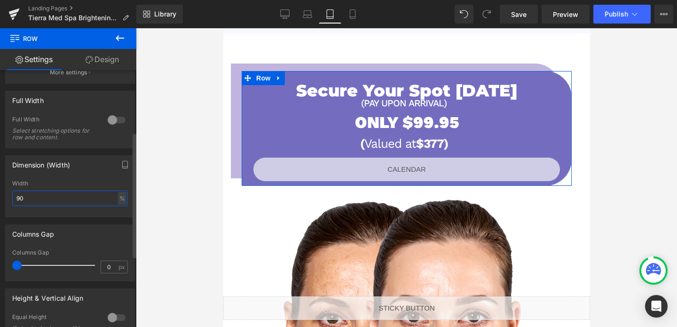
click at [80, 198] on input "90" at bounding box center [70, 199] width 116 height 16
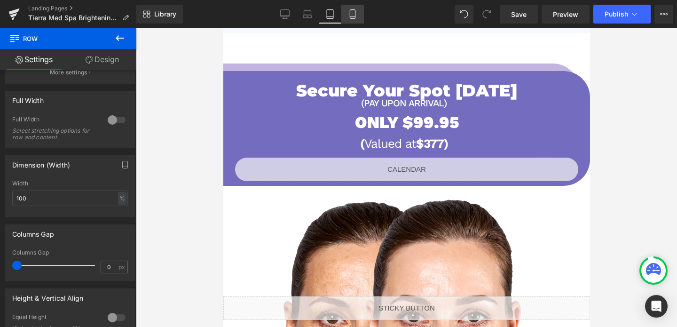
click at [354, 13] on icon at bounding box center [352, 13] width 9 height 9
type input "95"
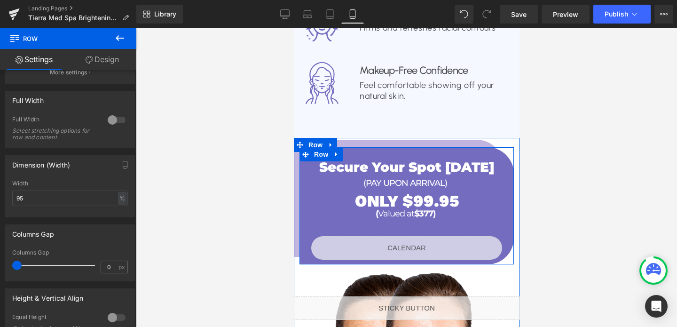
scroll to position [1397, 0]
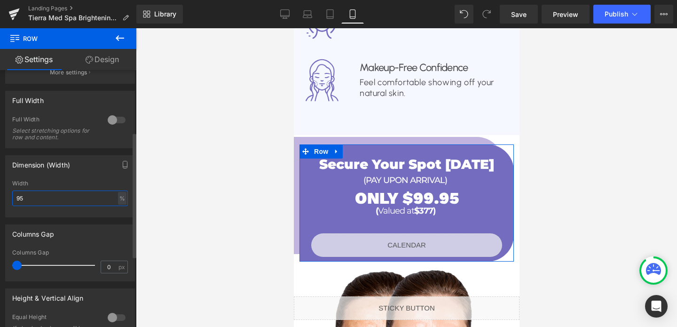
click at [61, 205] on input "95" at bounding box center [70, 199] width 116 height 16
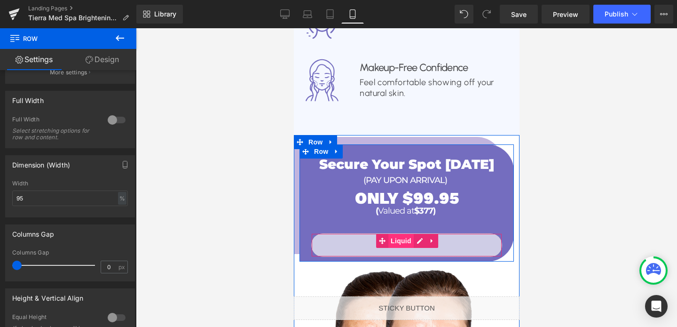
click at [404, 234] on span "Liquid" at bounding box center [400, 241] width 25 height 14
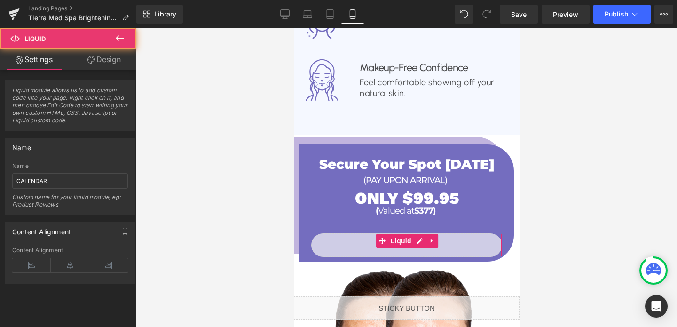
click at [104, 57] on link "Design" at bounding box center [104, 59] width 68 height 21
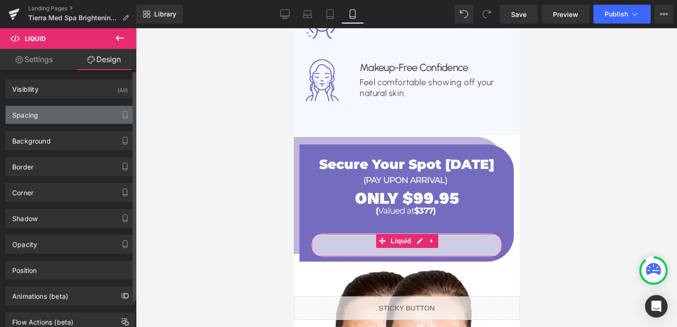
click at [51, 113] on div "Spacing" at bounding box center [70, 115] width 129 height 18
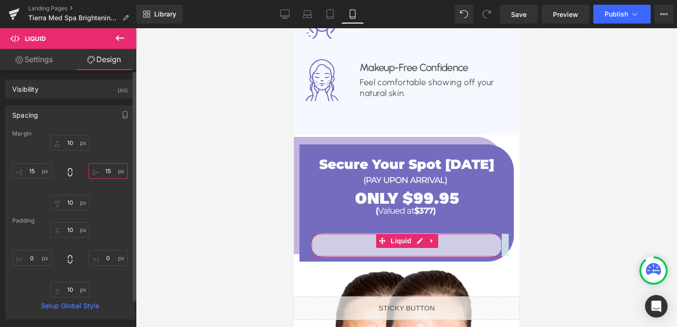
click at [107, 168] on input "15" at bounding box center [108, 171] width 40 height 16
type input "5"
click at [32, 172] on input "15" at bounding box center [32, 171] width 40 height 16
type input "5"
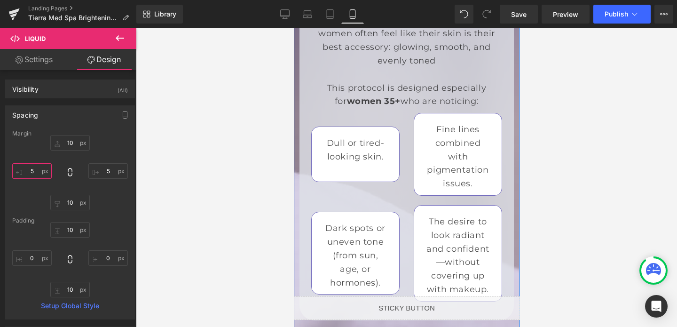
scroll to position [2223, 0]
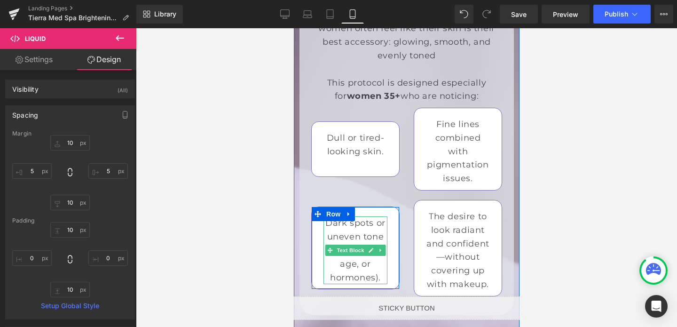
click at [381, 239] on p "Dark spots or uneven tone (from sun, age, or hormones)." at bounding box center [355, 250] width 64 height 68
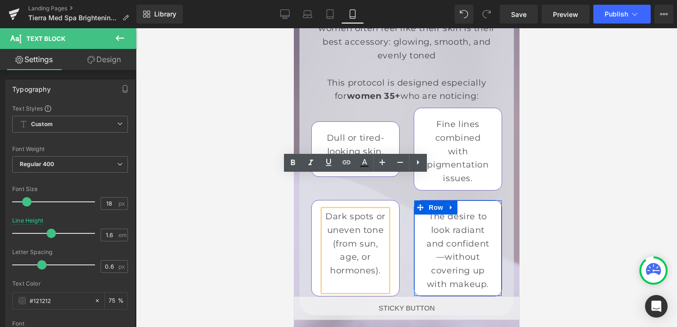
scroll to position [2216, 0]
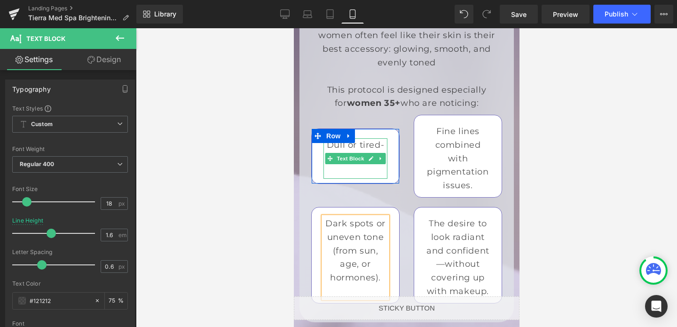
click at [383, 138] on p "Dull or tired-looking skin." at bounding box center [355, 151] width 64 height 27
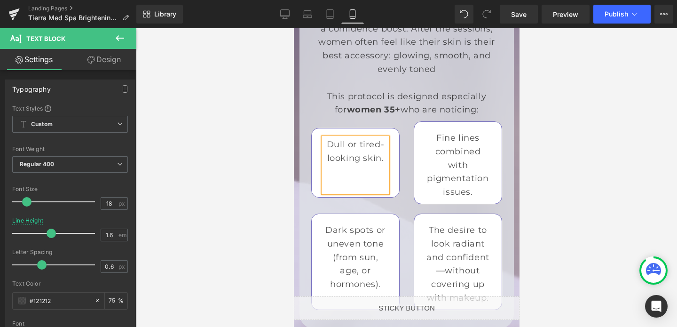
scroll to position [2202, 0]
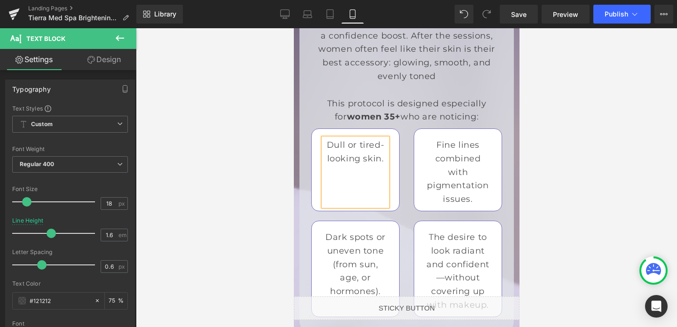
click at [255, 167] on div at bounding box center [407, 177] width 542 height 299
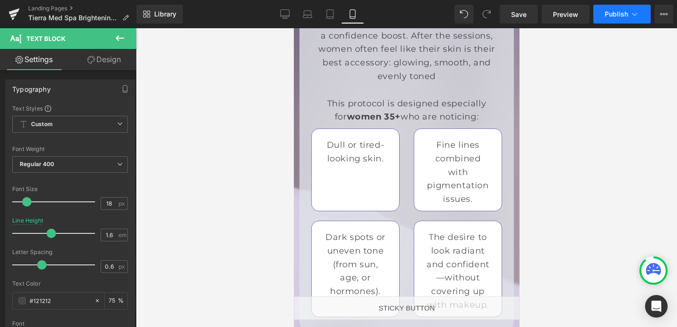
click at [620, 16] on span "Publish" at bounding box center [617, 14] width 24 height 8
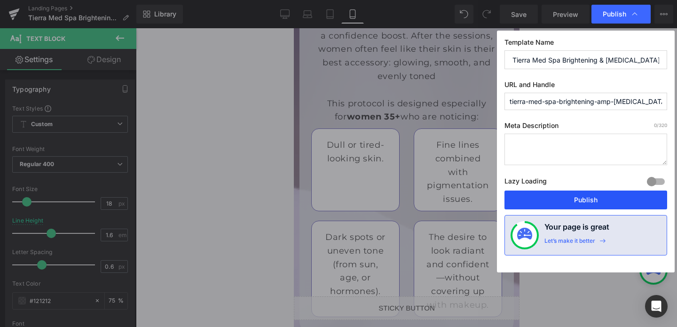
click at [600, 201] on button "Publish" at bounding box center [586, 200] width 163 height 19
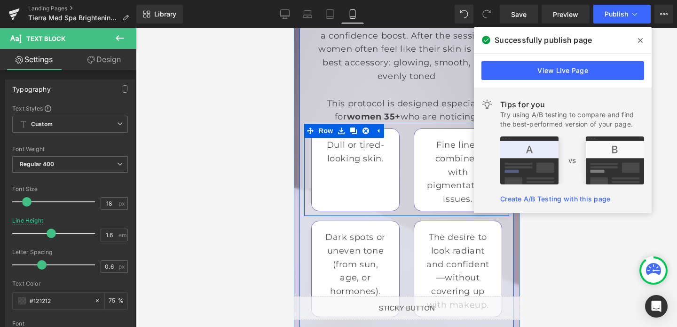
click at [407, 150] on div "Fine lines combined with pigmentation issues. Text Block Row" at bounding box center [457, 169] width 103 height 83
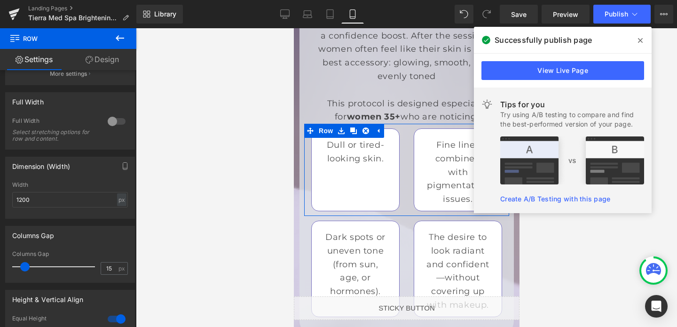
scroll to position [255, 0]
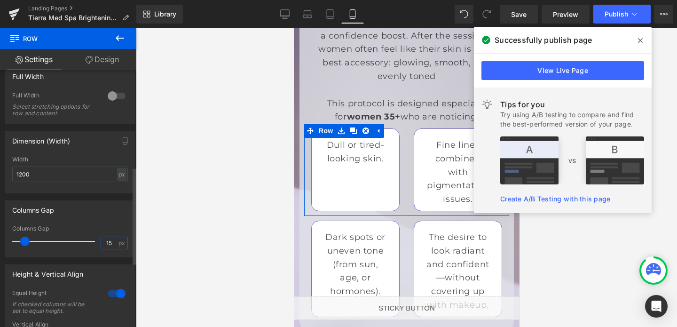
click at [104, 245] on input "15" at bounding box center [109, 243] width 16 height 12
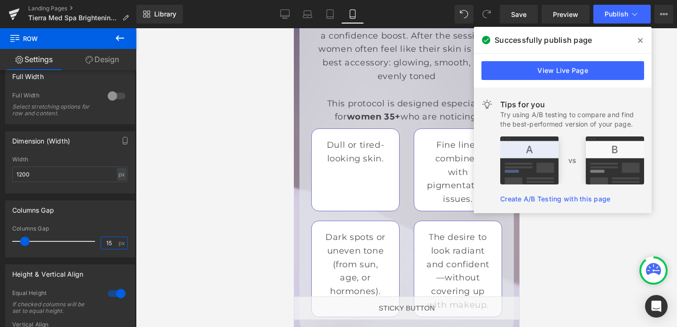
type input "1"
type input "2"
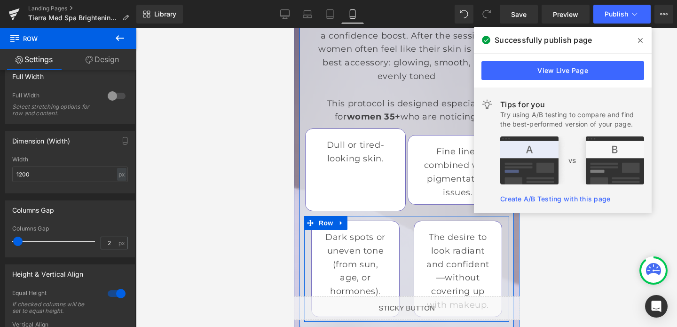
click at [408, 221] on div "The desire to look radiant and confident—without covering up with makeup. Text …" at bounding box center [457, 269] width 103 height 96
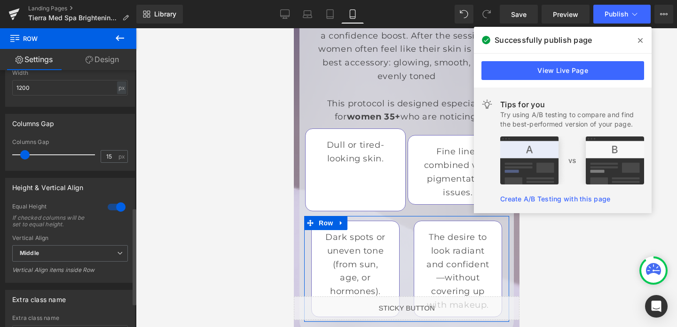
scroll to position [362, 0]
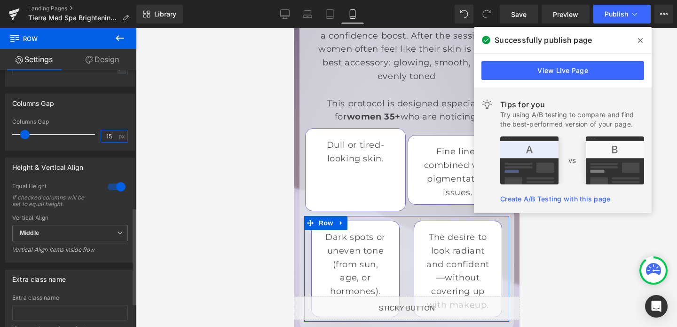
click at [112, 139] on input "15" at bounding box center [109, 136] width 16 height 12
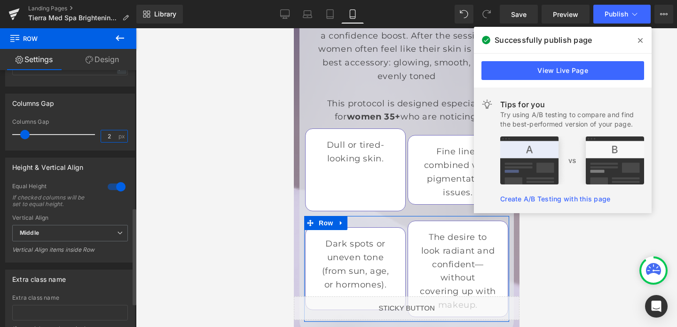
type input "2"
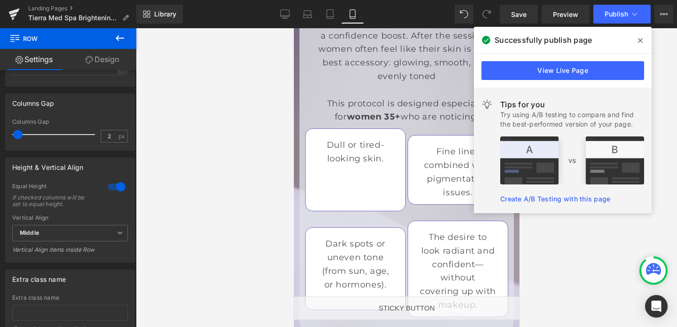
click at [639, 38] on icon at bounding box center [640, 41] width 5 height 8
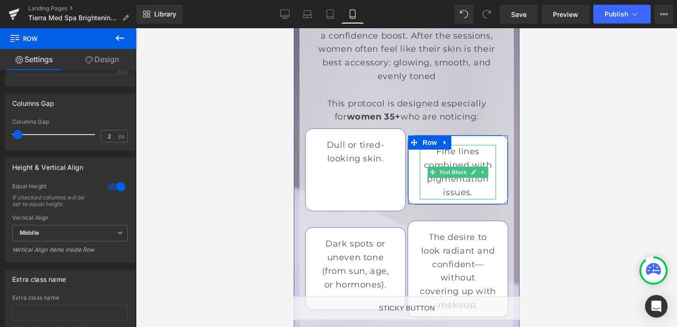
click at [442, 145] on p "Fine lines combined with pigmentation issues." at bounding box center [458, 172] width 76 height 54
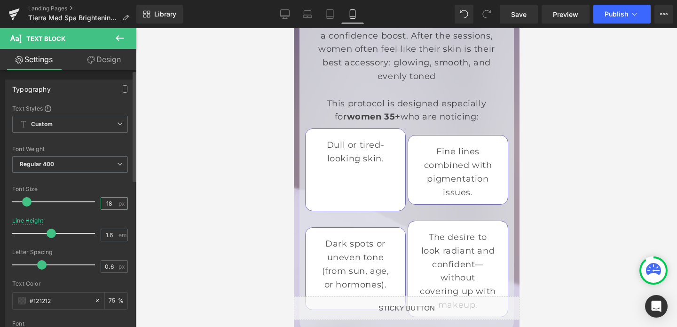
click at [109, 204] on input "18" at bounding box center [109, 204] width 16 height 12
type input "16"
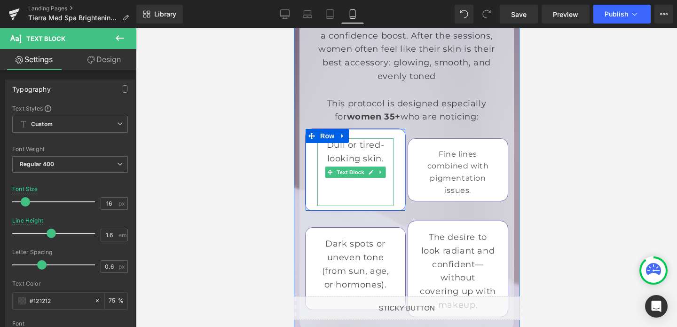
click at [343, 138] on p "Dull or tired-looking skin." at bounding box center [355, 151] width 76 height 27
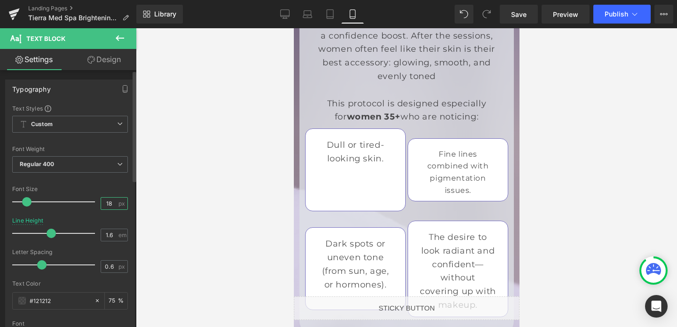
click at [105, 201] on input "18" at bounding box center [109, 204] width 16 height 12
type input "16"
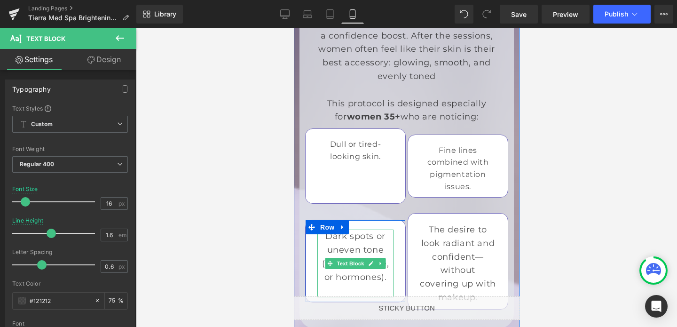
click at [375, 230] on p "Dark spots or uneven tone (from sun, age, or hormones)." at bounding box center [355, 257] width 76 height 54
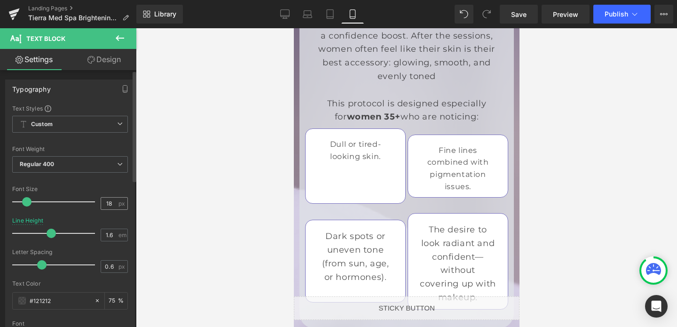
click at [114, 207] on div "18 px" at bounding box center [114, 203] width 27 height 13
click at [111, 202] on input "18" at bounding box center [109, 204] width 16 height 12
type input "16"
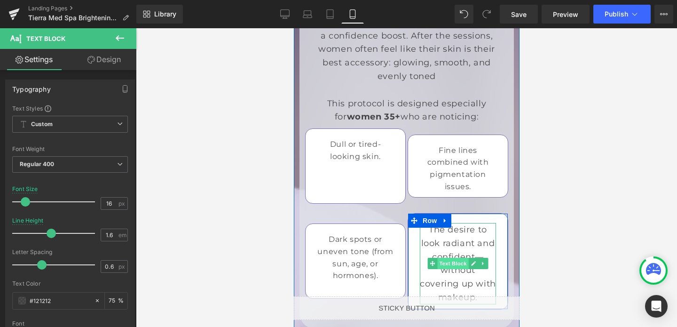
click at [451, 258] on span "Text Block" at bounding box center [452, 263] width 31 height 11
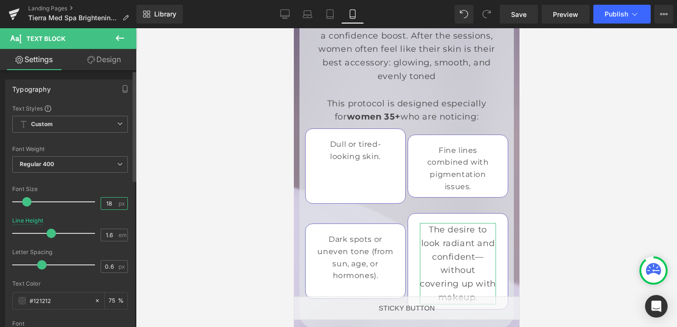
click at [112, 205] on input "18" at bounding box center [109, 204] width 16 height 12
type input "16"
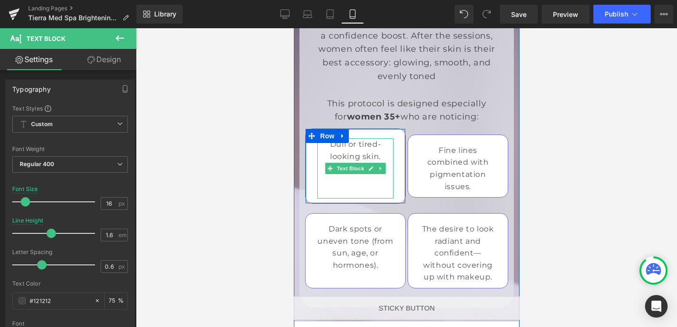
click at [352, 186] on p at bounding box center [355, 192] width 76 height 12
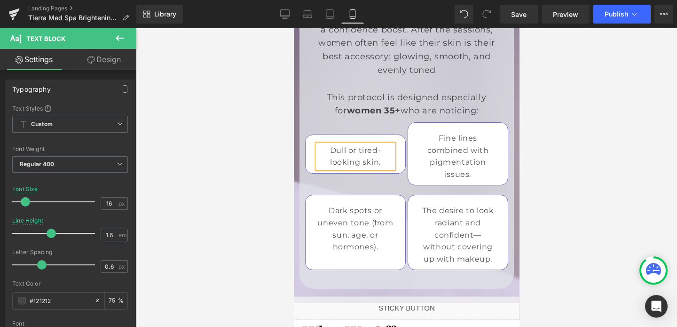
scroll to position [2214, 0]
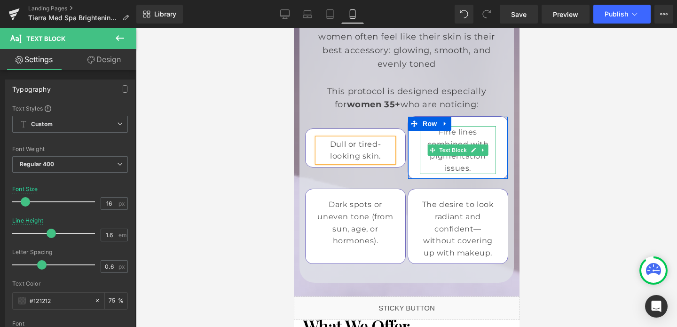
click at [480, 126] on p "Fine lines combined with pigmentation issues." at bounding box center [458, 150] width 76 height 48
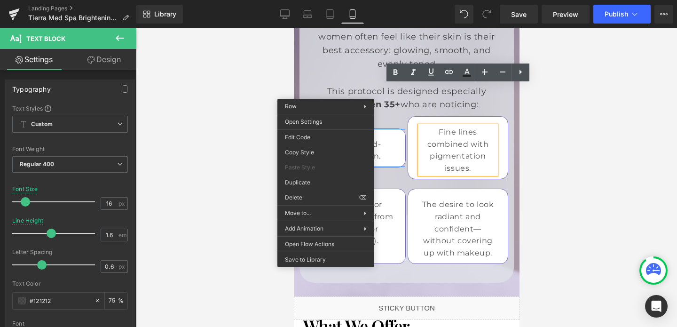
click at [326, 129] on span "Row" at bounding box center [327, 136] width 19 height 14
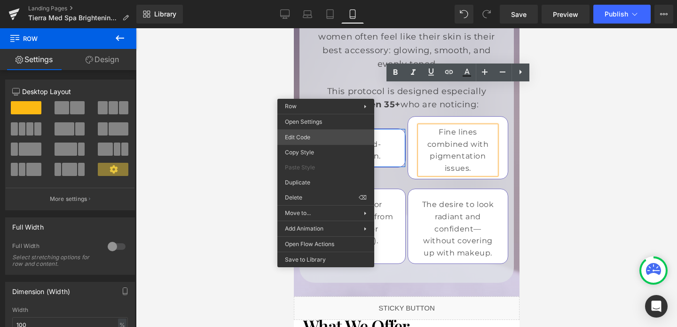
click at [310, 0] on div "Row You are previewing how the will restyle your page. You can not edit Element…" at bounding box center [338, 0] width 677 height 0
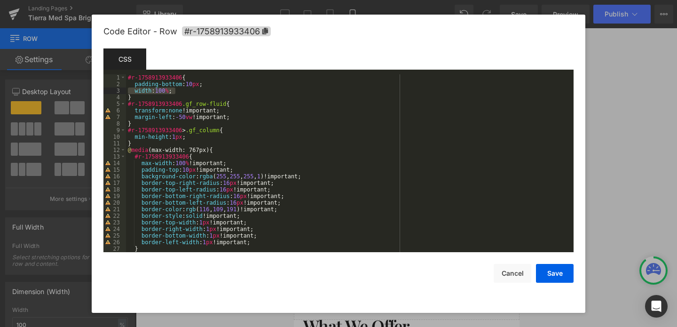
drag, startPoint x: 190, startPoint y: 92, endPoint x: 129, endPoint y: 88, distance: 60.8
click at [129, 88] on div "#r-1758913933406 { padding-bottom : 10 px ; width : 100 % ; } #r-1758913933406 …" at bounding box center [348, 169] width 444 height 191
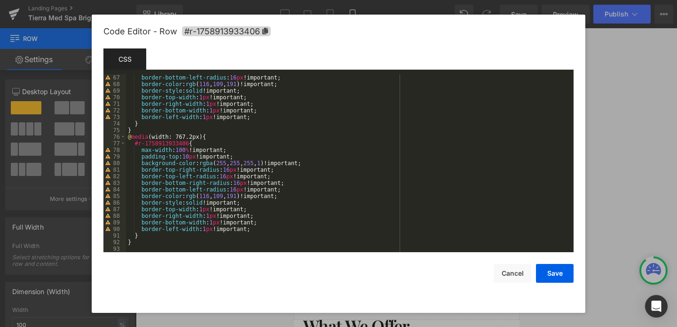
scroll to position [435, 0]
click at [270, 226] on div "border-bottom-left-radius : 16 px !important; border-color : rgb ( 116 , 109 , …" at bounding box center [348, 169] width 444 height 191
click at [203, 236] on div "border-bottom-left-radius : 16 px !important; border-color : rgb ( 116 , 109 , …" at bounding box center [348, 169] width 444 height 191
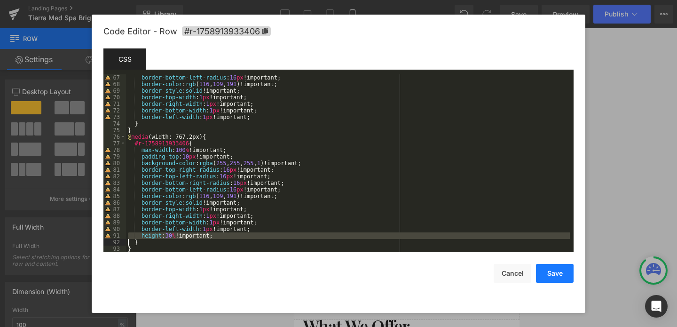
click at [547, 269] on button "Save" at bounding box center [555, 273] width 38 height 19
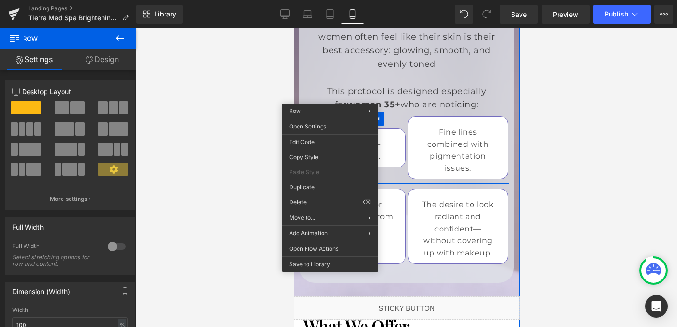
click at [330, 129] on span "Row" at bounding box center [327, 136] width 19 height 14
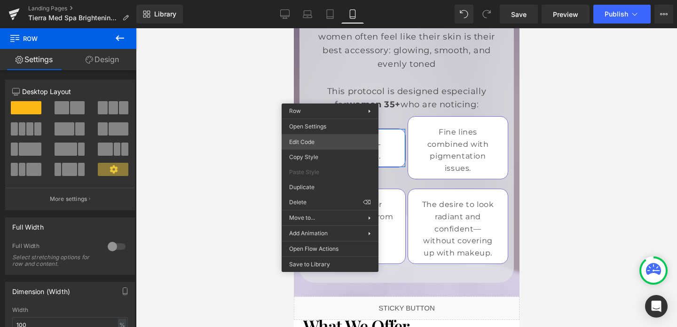
click at [305, 0] on div "Row You are previewing how the will restyle your page. You can not edit Element…" at bounding box center [338, 0] width 677 height 0
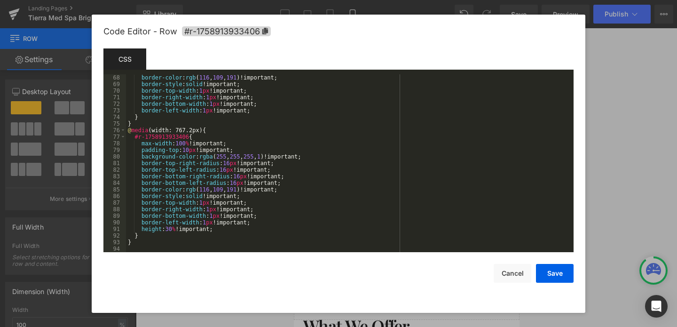
scroll to position [441, 0]
click at [169, 229] on div "border-color : rgb ( 116 , 109 , 191 )!important; border-style : solid !importa…" at bounding box center [348, 169] width 444 height 191
click at [546, 274] on button "Save" at bounding box center [555, 273] width 38 height 19
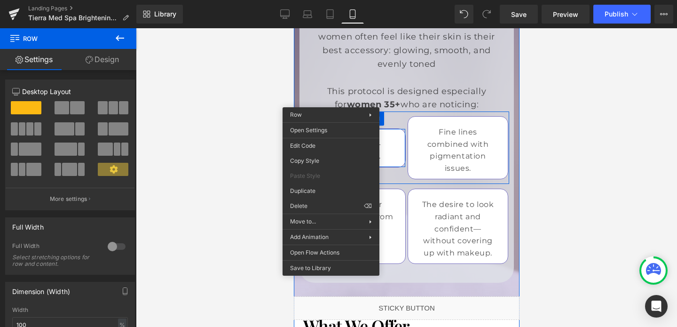
click at [331, 129] on span "Row" at bounding box center [327, 136] width 19 height 14
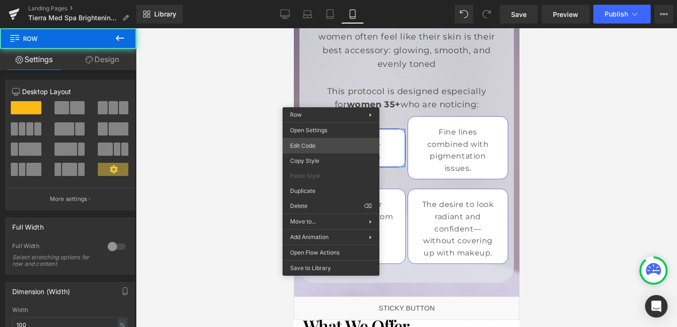
click at [321, 0] on div "Row You are previewing how the will restyle your page. You can not edit Element…" at bounding box center [338, 0] width 677 height 0
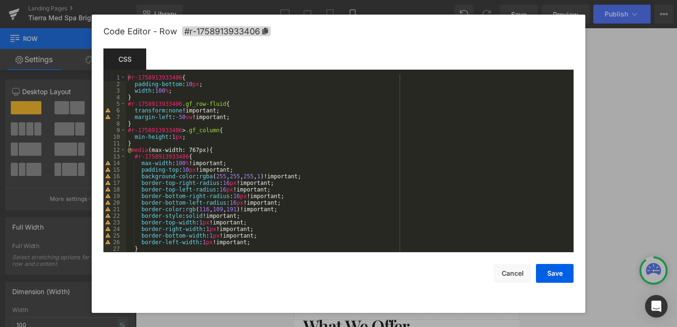
click at [183, 253] on div "Save Cancel" at bounding box center [339, 267] width 470 height 31
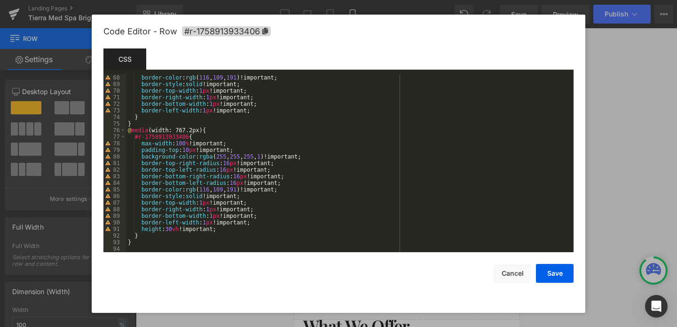
click at [188, 229] on div "border-color : rgb ( 116 , 109 , 191 )!important; border-style : solid !importa…" at bounding box center [348, 169] width 444 height 191
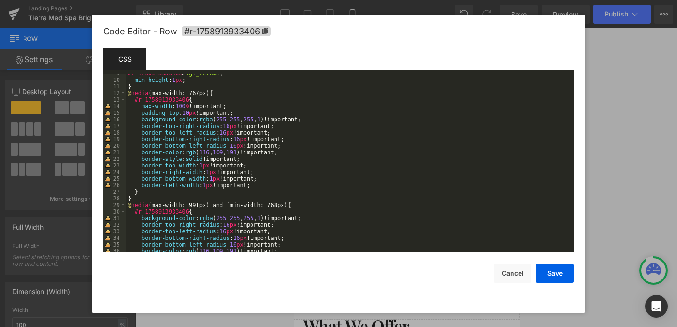
scroll to position [57, 0]
click at [270, 187] on div "#r-1758913933406 > .gf_column { min-height : 1 px ; } @ media (max-width: 767px…" at bounding box center [348, 165] width 444 height 191
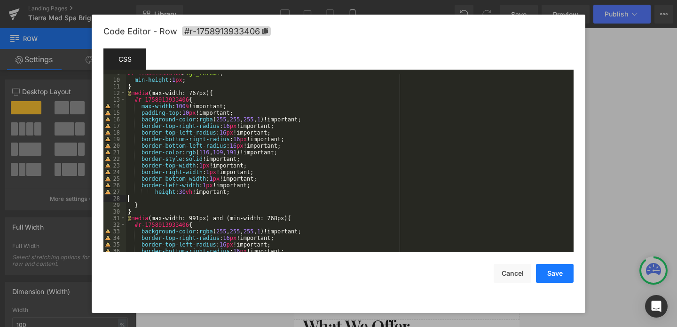
click at [545, 274] on button "Save" at bounding box center [555, 273] width 38 height 19
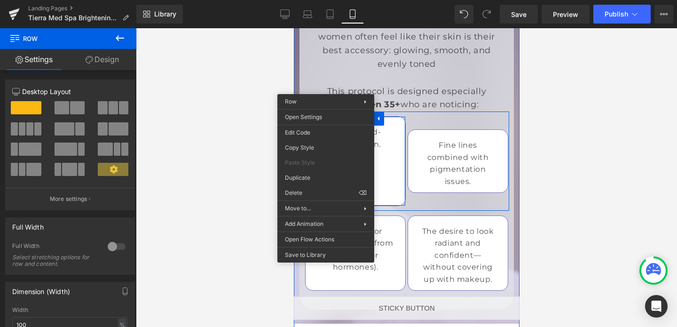
click at [326, 117] on span "Row" at bounding box center [327, 124] width 19 height 14
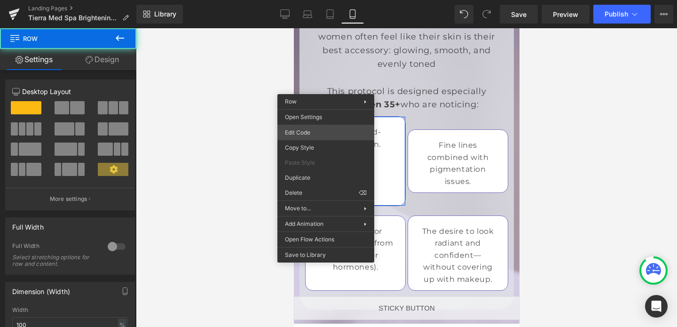
click at [310, 0] on div "Row You are previewing how the will restyle your page. You can not edit Element…" at bounding box center [338, 0] width 677 height 0
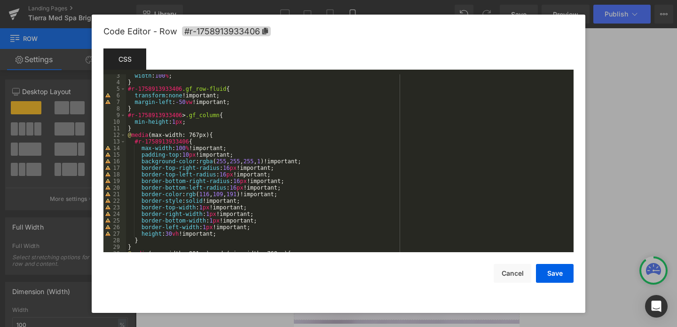
scroll to position [32, 0]
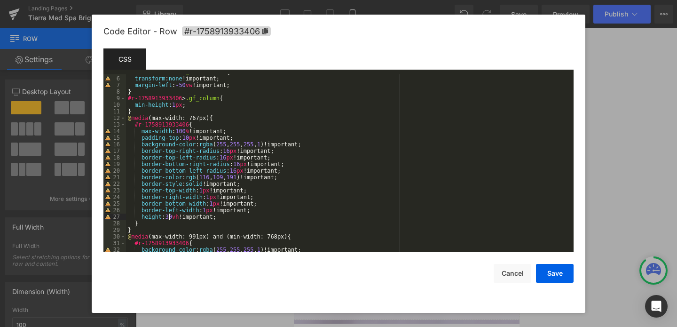
click at [169, 218] on div "#r-1758913933406 .gf_row-fluid { transform : none !important; margin-left : -50…" at bounding box center [348, 164] width 444 height 191
click at [561, 271] on button "Save" at bounding box center [555, 273] width 38 height 19
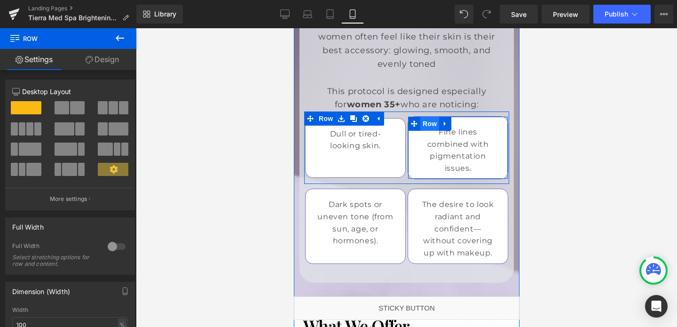
click at [433, 117] on span "Row" at bounding box center [429, 124] width 19 height 14
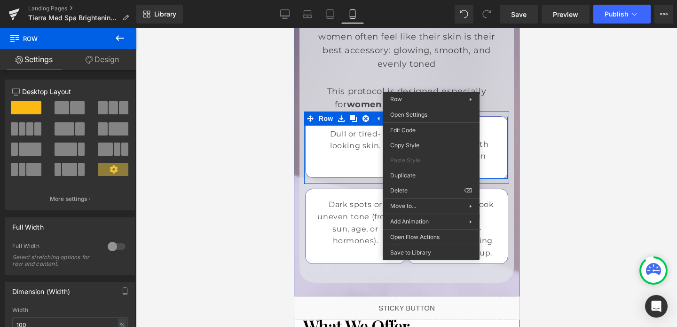
click at [431, 117] on span "Row" at bounding box center [429, 124] width 19 height 14
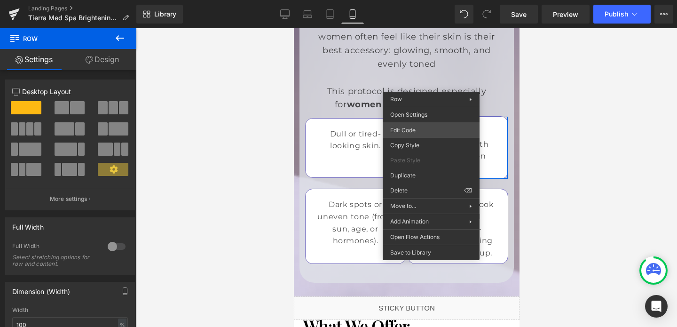
click at [408, 0] on div "Row You are previewing how the will restyle your page. You can not edit Element…" at bounding box center [338, 0] width 677 height 0
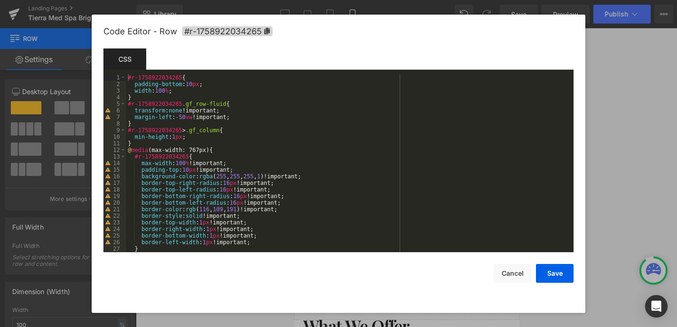
click at [255, 244] on div "#r-1758922034265 { padding-bottom : 10 px ; width : 100 % ; } #r-1758922034265 …" at bounding box center [348, 169] width 444 height 191
paste textarea
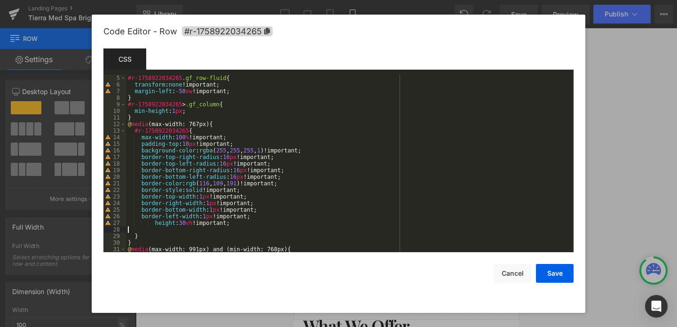
scroll to position [27, 0]
click at [183, 222] on div "#r-1758922034265 .gf_row-fluid { transform : none !important; margin-left : -50…" at bounding box center [348, 168] width 444 height 191
click at [547, 279] on button "Save" at bounding box center [555, 273] width 38 height 19
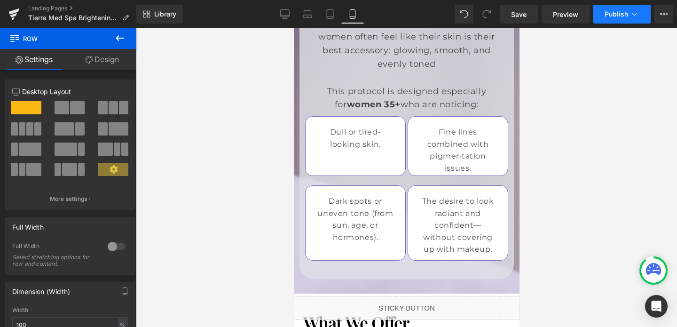
click at [619, 15] on span "Publish" at bounding box center [617, 14] width 24 height 8
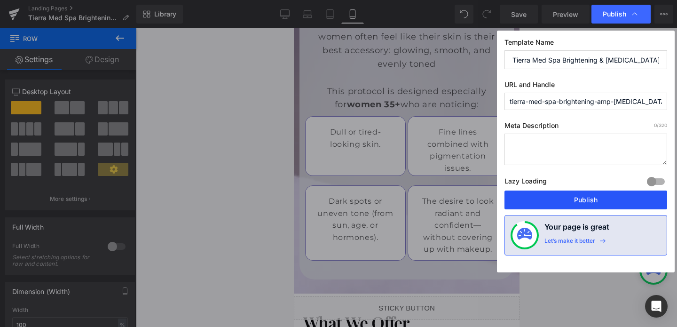
click at [581, 191] on button "Publish" at bounding box center [586, 200] width 163 height 19
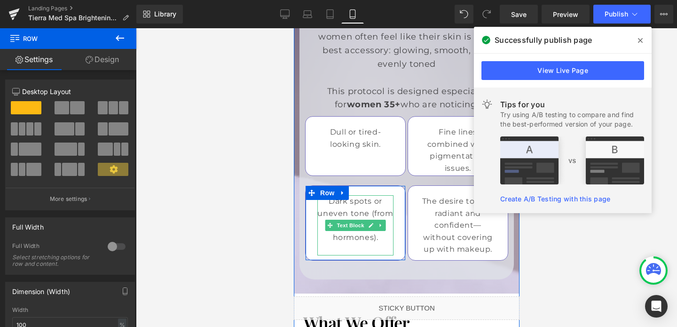
click at [349, 195] on p "Dark spots or uneven tone (from sun, age, or hormones)." at bounding box center [355, 219] width 76 height 48
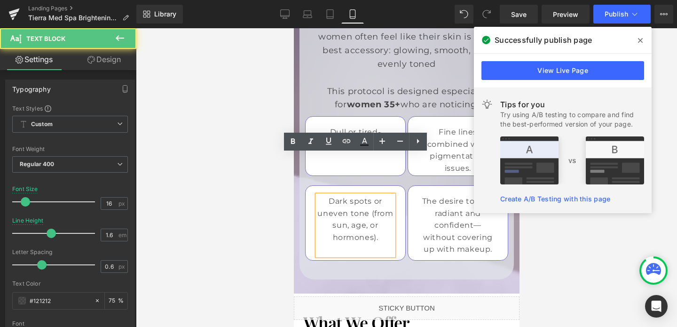
click at [349, 195] on p "Dark spots or uneven tone (from sun, age, or hormones)." at bounding box center [355, 219] width 76 height 48
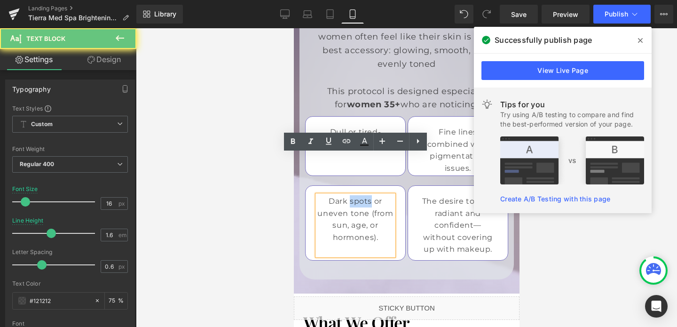
click at [349, 195] on p "Dark spots or uneven tone (from sun, age, or hormones)." at bounding box center [355, 219] width 76 height 48
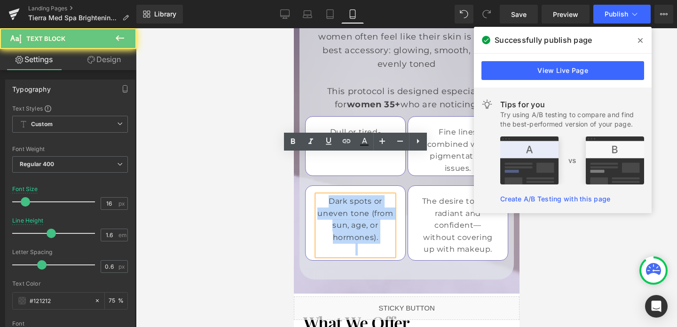
click at [349, 195] on p "Dark spots or uneven tone (from sun, age, or hormones)." at bounding box center [355, 219] width 76 height 48
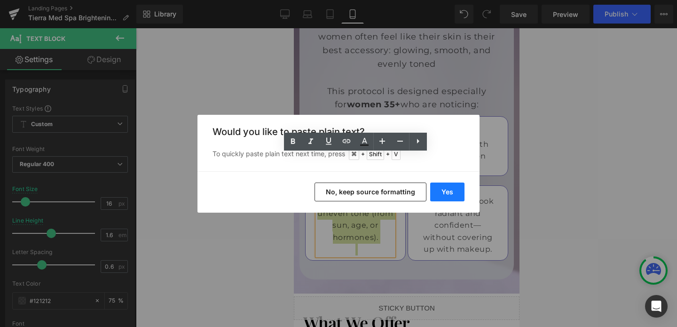
click at [444, 191] on button "Yes" at bounding box center [447, 192] width 34 height 19
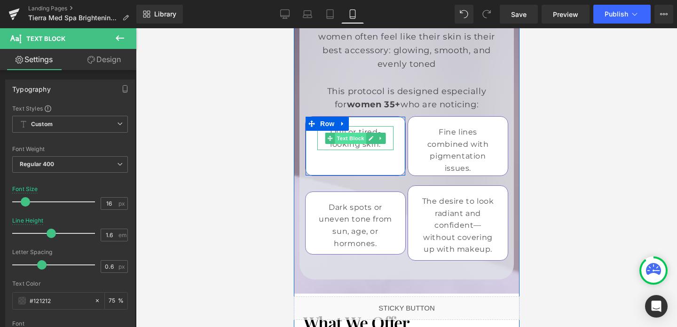
click at [344, 133] on span "Text Block" at bounding box center [350, 138] width 31 height 11
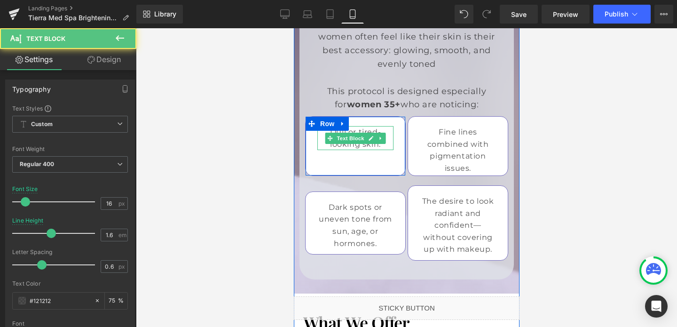
click at [345, 126] on p "Dull or tired-looking skin." at bounding box center [355, 138] width 76 height 24
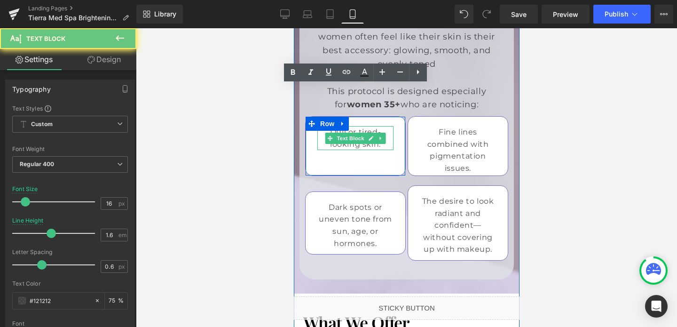
click at [345, 126] on p "Dull or tired-looking skin." at bounding box center [355, 138] width 76 height 24
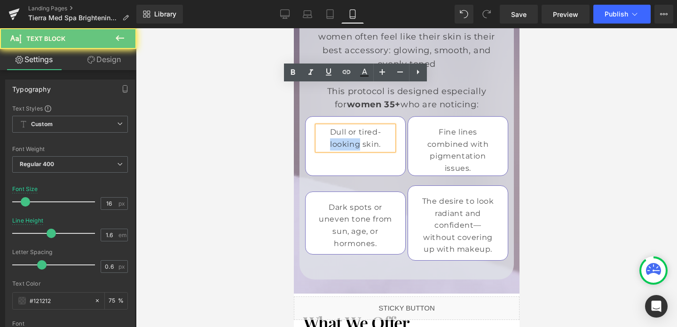
click at [345, 126] on p "Dull or tired-looking skin." at bounding box center [355, 138] width 76 height 24
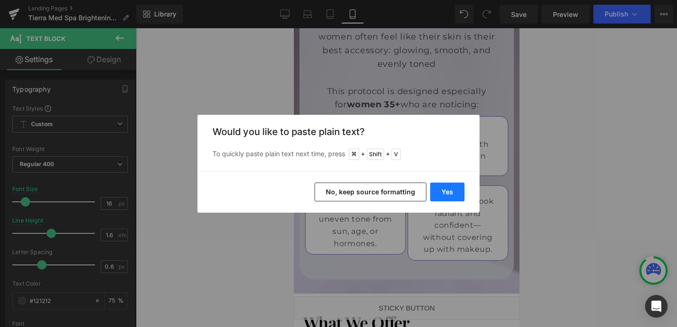
click at [439, 184] on button "Yes" at bounding box center [447, 192] width 34 height 19
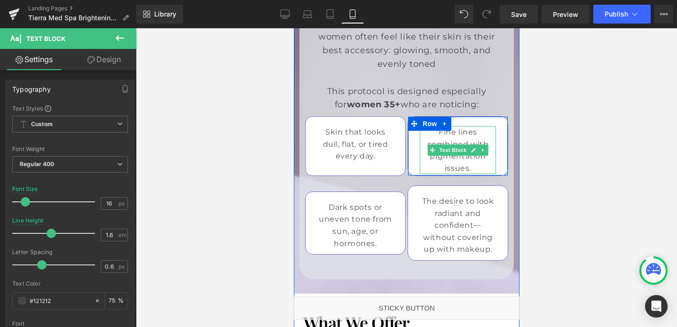
click at [443, 126] on p "Fine lines combined with pigmentation issues." at bounding box center [458, 150] width 76 height 48
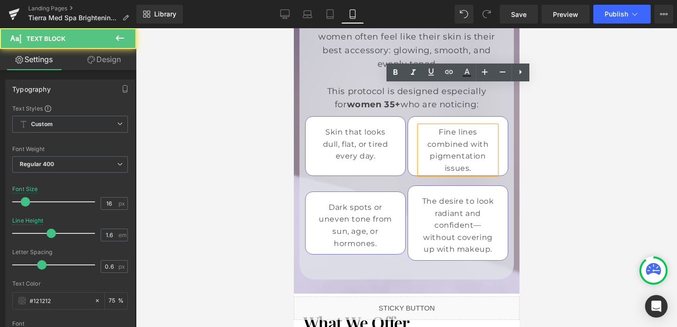
click at [443, 126] on p "Fine lines combined with pigmentation issues." at bounding box center [458, 150] width 76 height 48
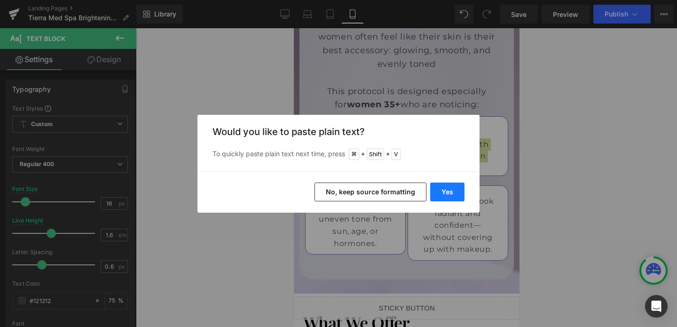
click at [440, 197] on button "Yes" at bounding box center [447, 192] width 34 height 19
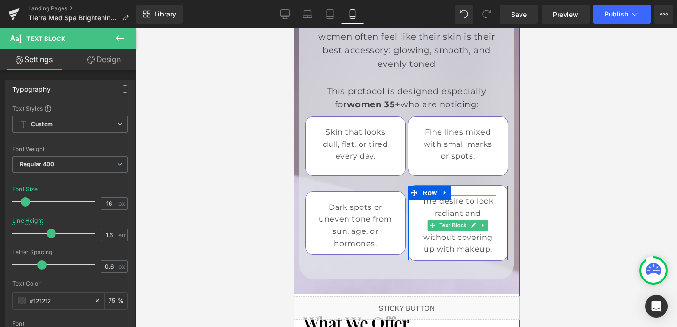
click at [447, 195] on p "The desire to look radiant and confident—without covering up with makeup." at bounding box center [458, 225] width 76 height 60
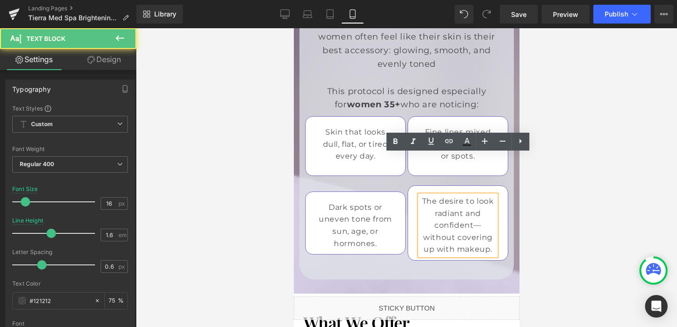
click at [447, 199] on p "The desire to look radiant and confident—without covering up with makeup." at bounding box center [458, 225] width 76 height 60
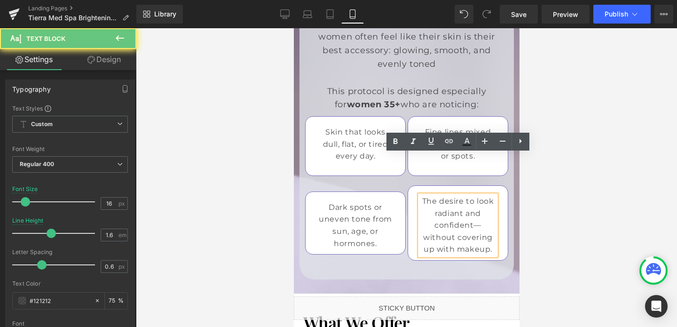
click at [447, 199] on p "The desire to look radiant and confident—without covering up with makeup." at bounding box center [458, 225] width 76 height 60
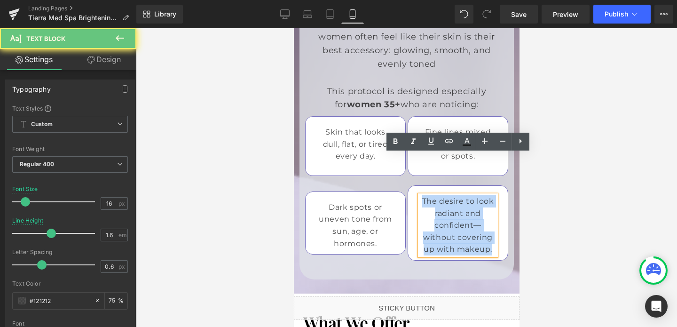
click at [447, 199] on p "The desire to look radiant and confident—without covering up with makeup." at bounding box center [458, 225] width 76 height 60
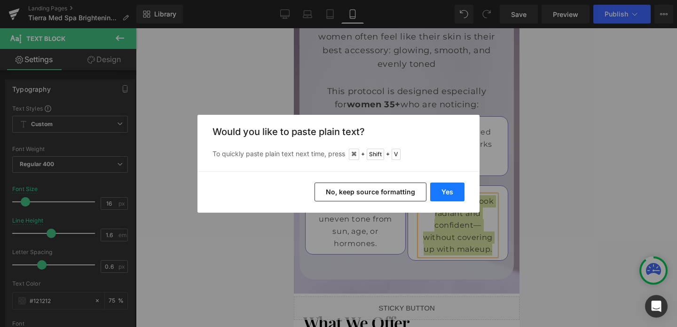
click at [450, 191] on button "Yes" at bounding box center [447, 192] width 34 height 19
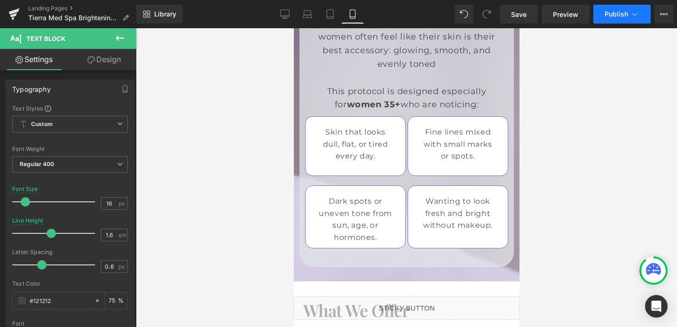
click at [619, 11] on span "Publish" at bounding box center [617, 14] width 24 height 8
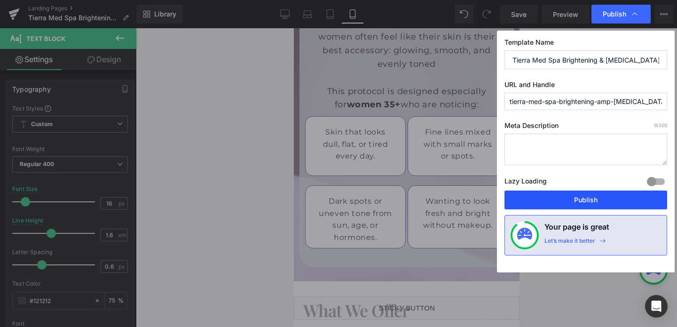
click at [575, 207] on button "Publish" at bounding box center [586, 200] width 163 height 19
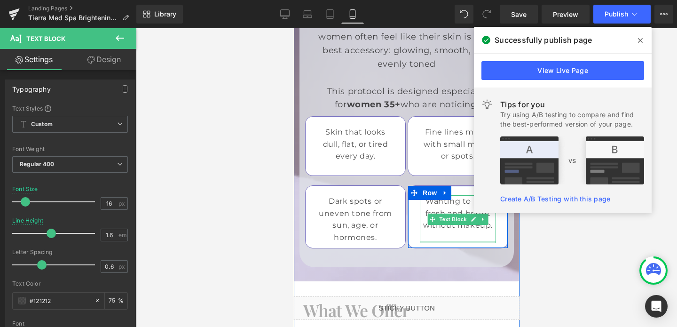
click at [454, 241] on div at bounding box center [458, 242] width 76 height 2
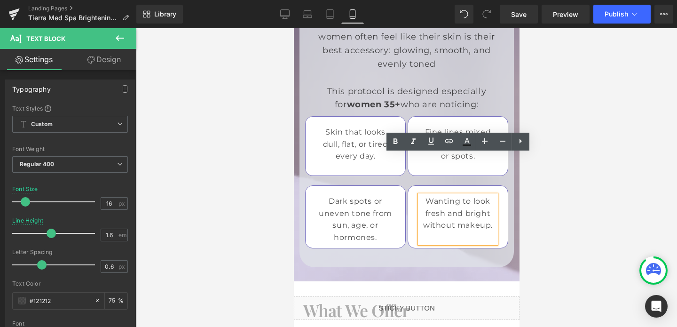
click at [458, 231] on p at bounding box center [458, 237] width 76 height 12
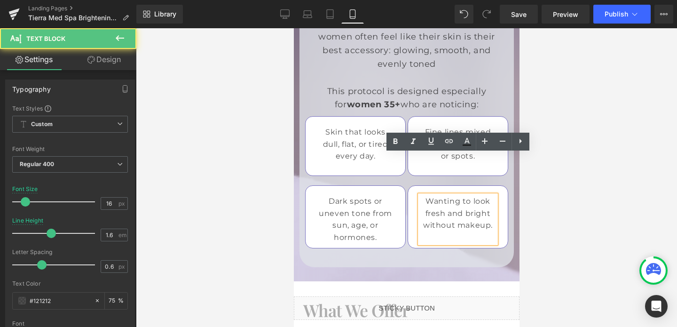
scroll to position [2221, 0]
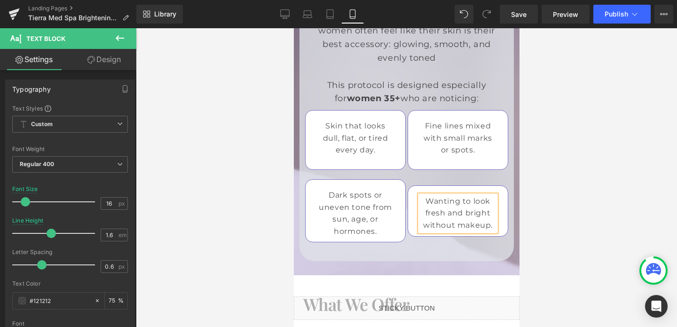
click at [566, 156] on div at bounding box center [407, 177] width 542 height 299
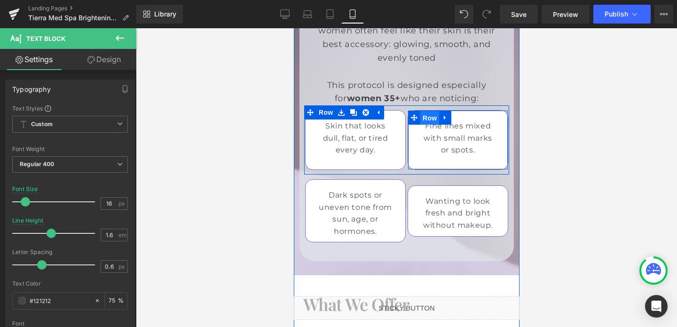
click at [431, 111] on span "Row" at bounding box center [429, 118] width 19 height 14
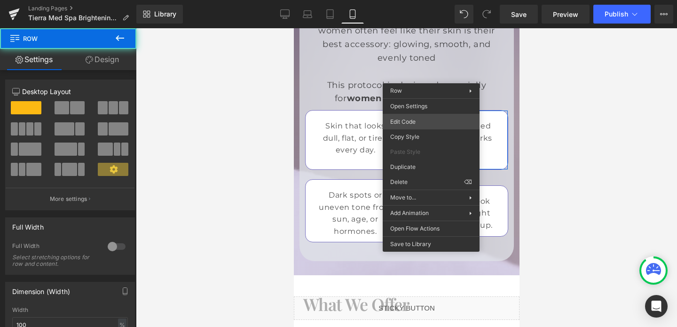
click at [400, 0] on div "Row You are previewing how the will restyle your page. You can not edit Element…" at bounding box center [338, 0] width 677 height 0
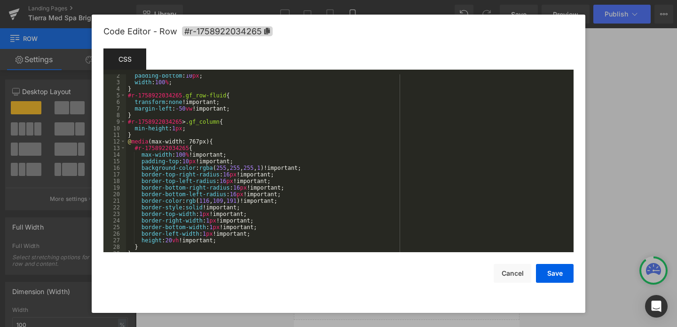
scroll to position [47, 0]
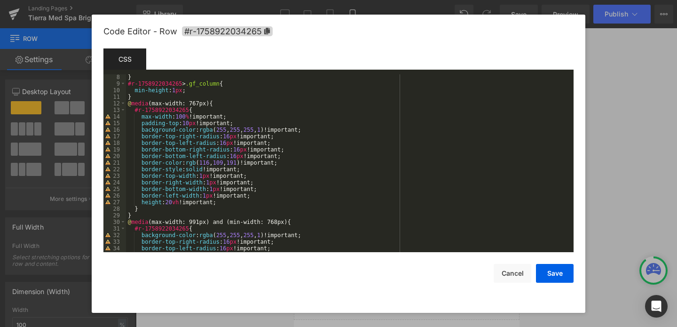
click at [168, 205] on div "} #r-1758922034265 > .gf_column { min-height : 1 px ; } @ media (max-width: 767…" at bounding box center [348, 169] width 444 height 191
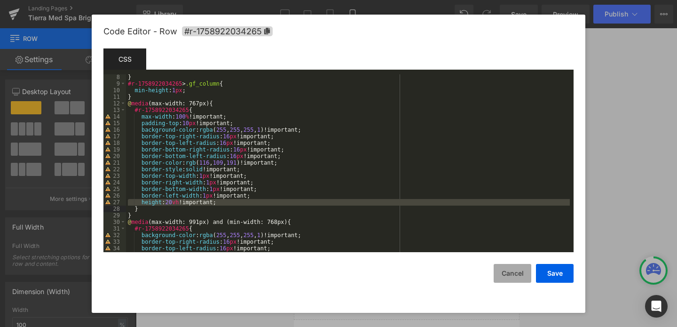
click at [511, 268] on button "Cancel" at bounding box center [513, 273] width 38 height 19
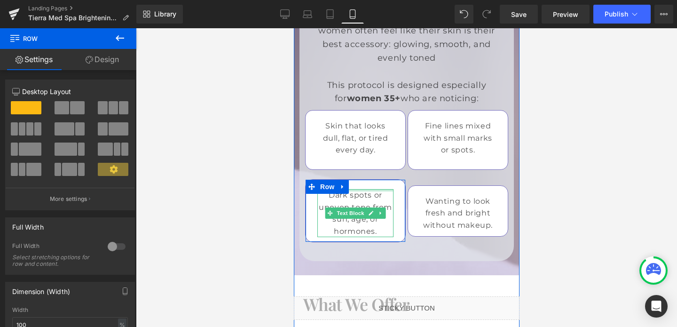
click at [383, 189] on div at bounding box center [355, 190] width 76 height 2
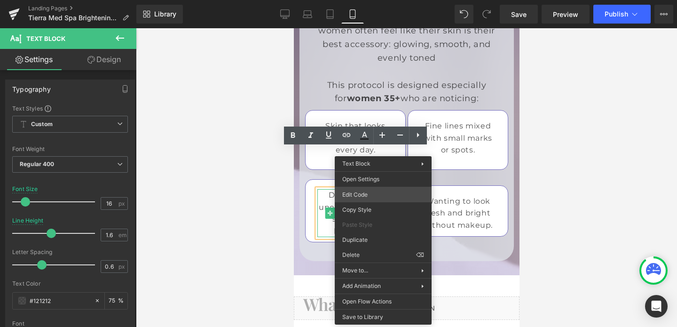
click at [375, 0] on div "Row You are previewing how the will restyle your page. You can not edit Element…" at bounding box center [338, 0] width 677 height 0
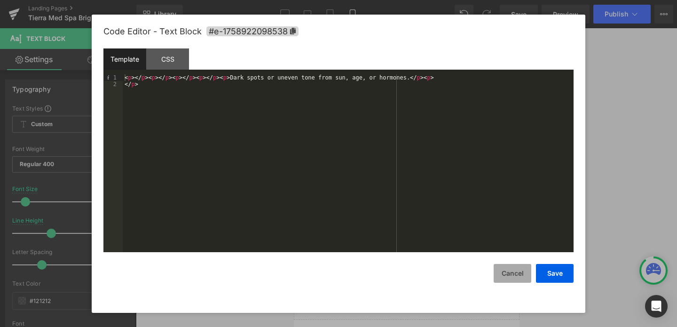
click at [504, 273] on button "Cancel" at bounding box center [513, 273] width 38 height 19
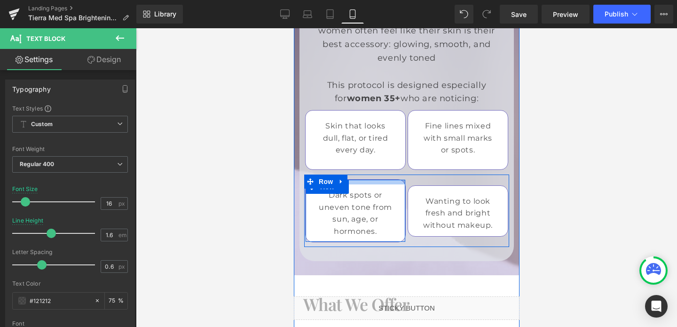
click at [375, 180] on div at bounding box center [355, 182] width 100 height 5
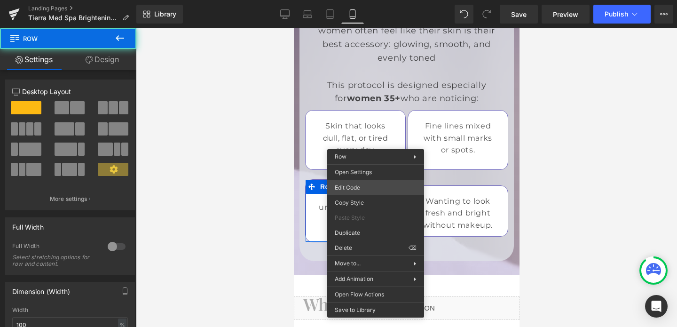
click at [353, 0] on div "Row You are previewing how the will restyle your page. You can not edit Element…" at bounding box center [338, 0] width 677 height 0
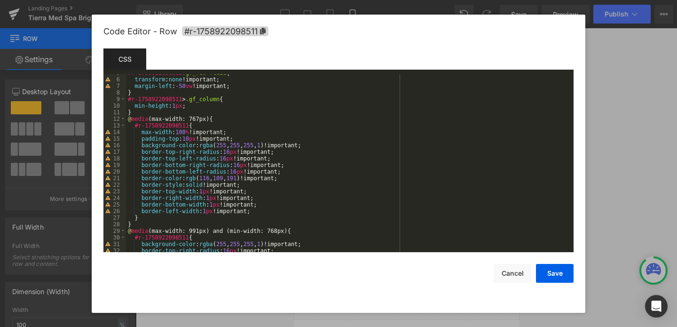
scroll to position [38, 0]
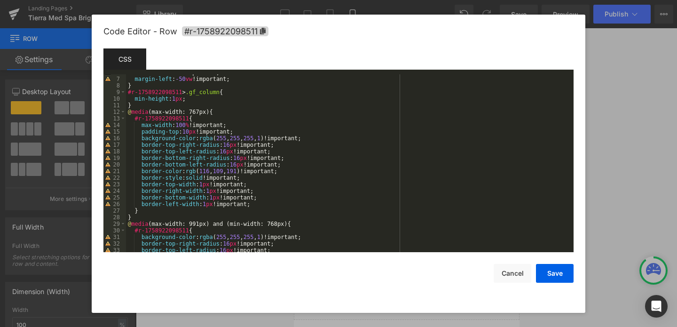
click at [264, 206] on div "transform : none !important; margin-left : -50 vw !important; } #r-175892209851…" at bounding box center [348, 164] width 444 height 191
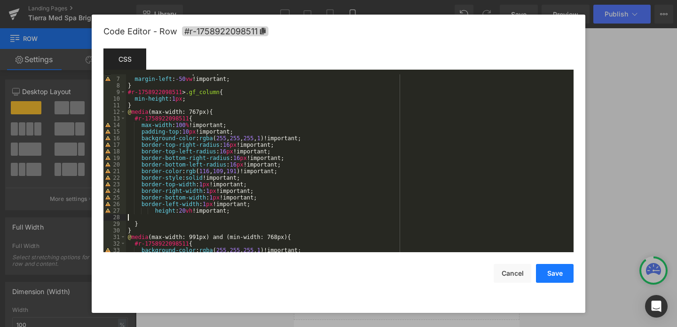
click at [553, 274] on button "Save" at bounding box center [555, 273] width 38 height 19
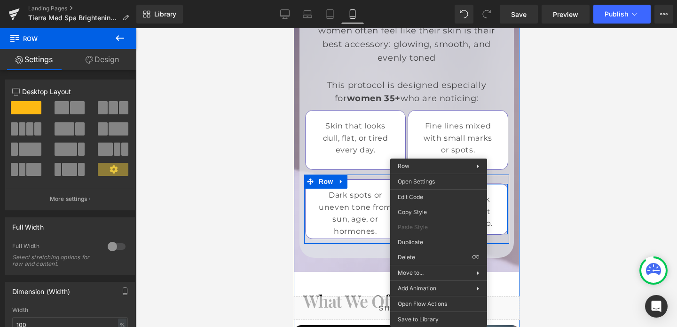
click at [439, 184] on link at bounding box center [445, 191] width 12 height 14
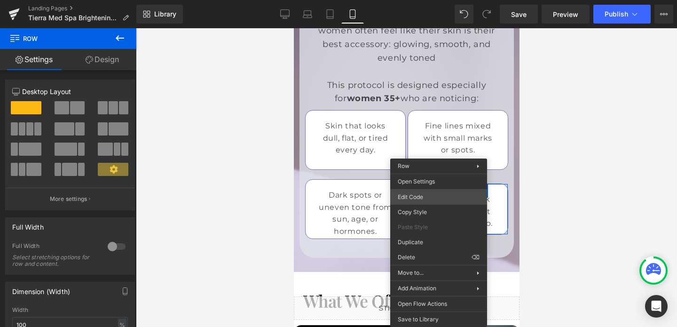
click at [424, 0] on div "Row You are previewing how the will restyle your page. You can not edit Element…" at bounding box center [338, 0] width 677 height 0
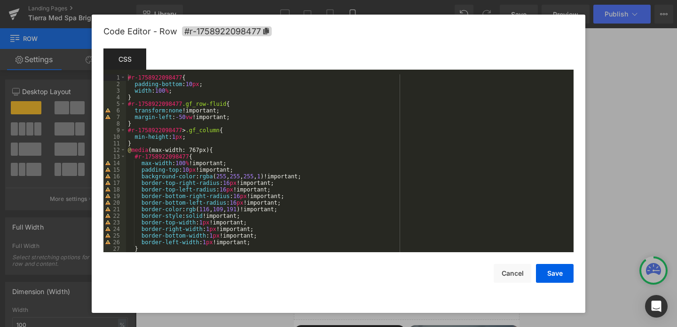
click at [267, 240] on div "#r-1758922098477 { padding-bottom : 10 px ; width : 100 % ; } #r-1758922098477 …" at bounding box center [348, 169] width 444 height 191
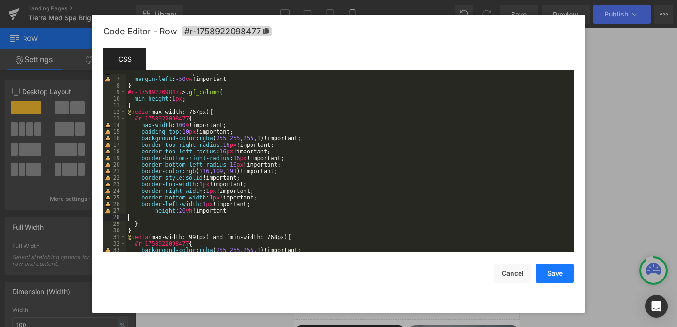
click at [557, 273] on button "Save" at bounding box center [555, 273] width 38 height 19
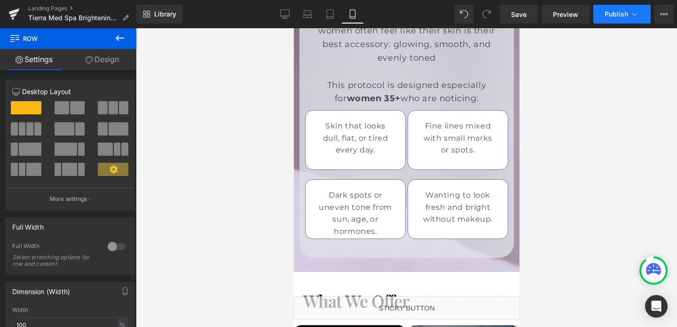
click at [609, 7] on button "Publish" at bounding box center [622, 14] width 57 height 19
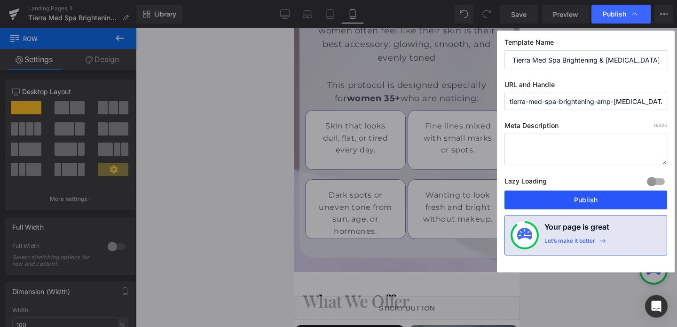
click at [609, 200] on button "Publish" at bounding box center [586, 200] width 163 height 19
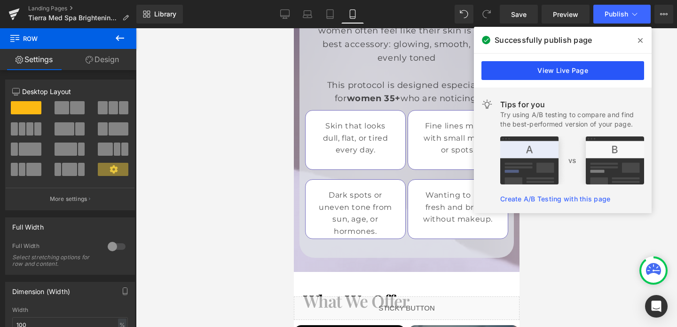
click at [508, 70] on link "View Live Page" at bounding box center [563, 70] width 163 height 19
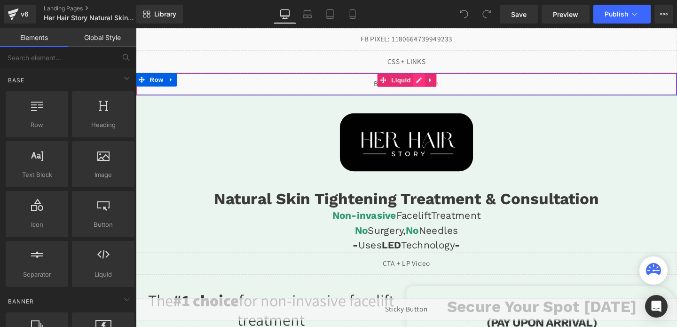
click at [436, 82] on div "Liquid" at bounding box center [420, 87] width 569 height 24
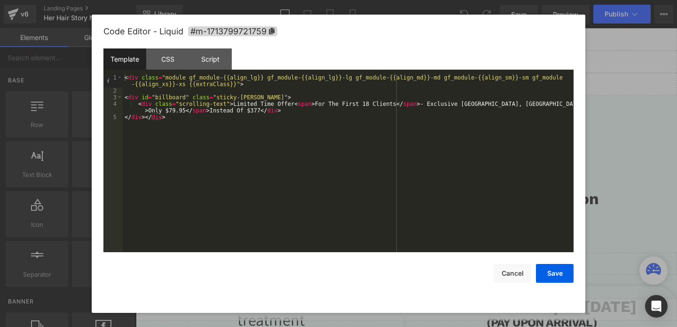
click at [173, 111] on div "< div class = "module gf_module-{{align_lg}} gf_module-{{align_lg}}-lg gf_modul…" at bounding box center [348, 173] width 451 height 198
click at [550, 273] on button "Save" at bounding box center [555, 273] width 38 height 19
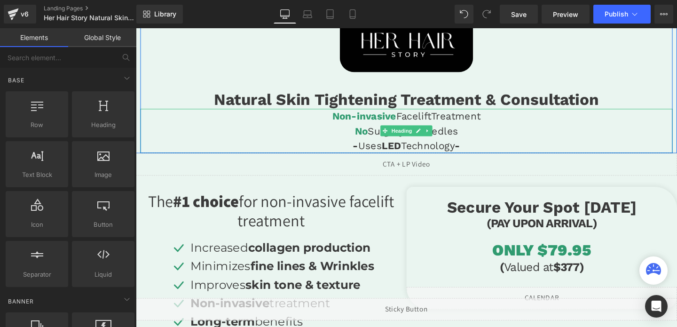
scroll to position [170, 0]
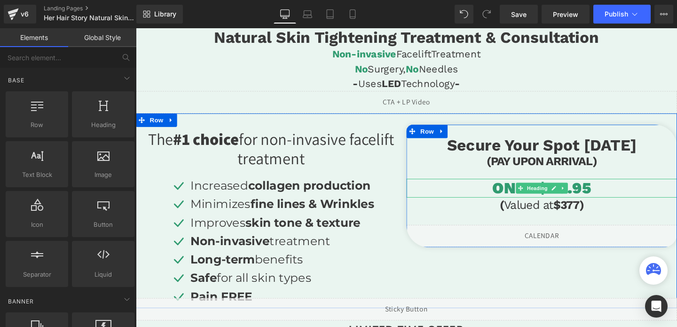
click at [603, 196] on h1 "ONLY $79.95" at bounding box center [563, 196] width 285 height 20
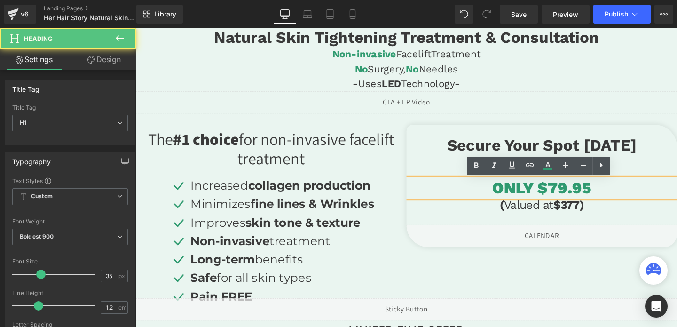
click at [582, 196] on h1 "ONLY $79.95" at bounding box center [563, 196] width 285 height 20
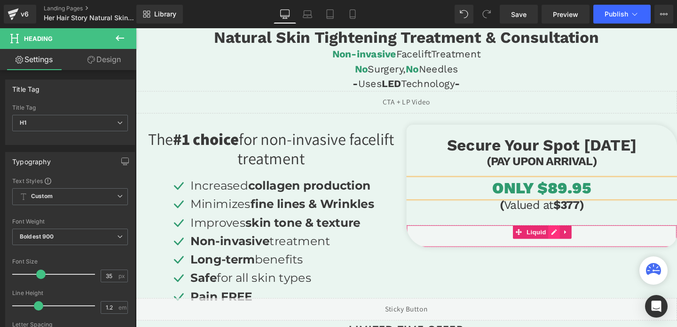
click at [572, 239] on div "Liquid" at bounding box center [563, 247] width 285 height 24
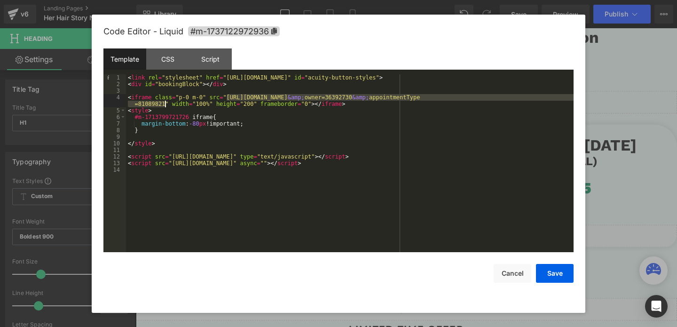
drag, startPoint x: 227, startPoint y: 96, endPoint x: 165, endPoint y: 104, distance: 63.1
click at [165, 104] on div "< link rel = "stylesheet" href = "https://embed.acuityscheduling.com/embed/butt…" at bounding box center [350, 169] width 448 height 191
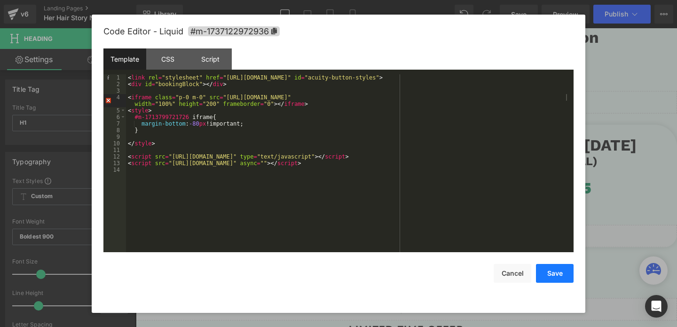
click at [543, 273] on button "Save" at bounding box center [555, 273] width 38 height 19
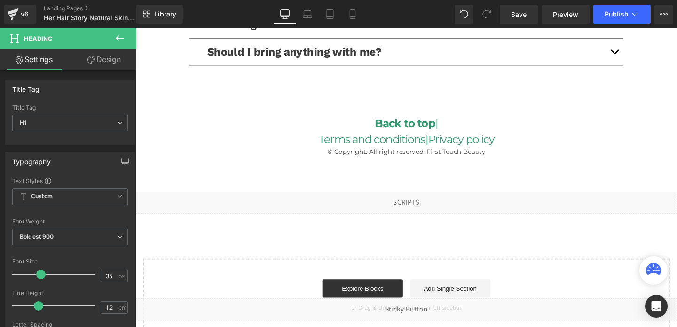
scroll to position [2259, 0]
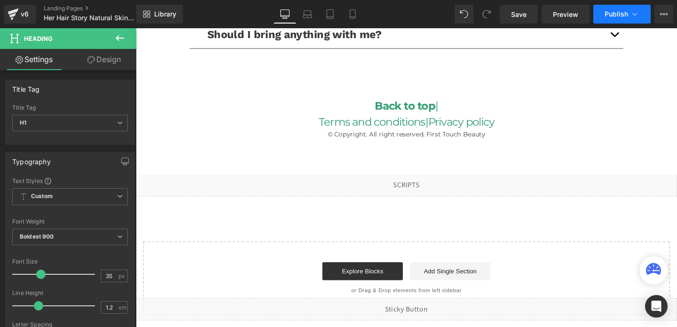
click at [615, 14] on span "Publish" at bounding box center [617, 14] width 24 height 8
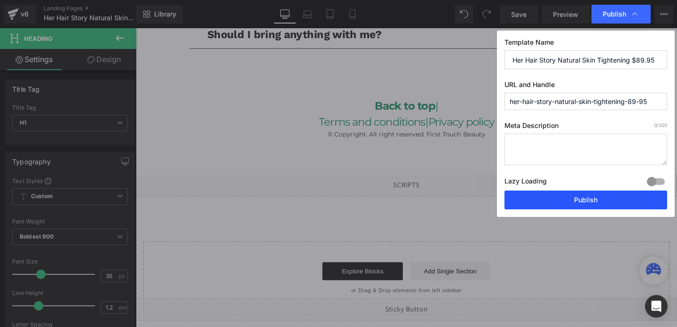
click at [590, 205] on button "Publish" at bounding box center [586, 200] width 163 height 19
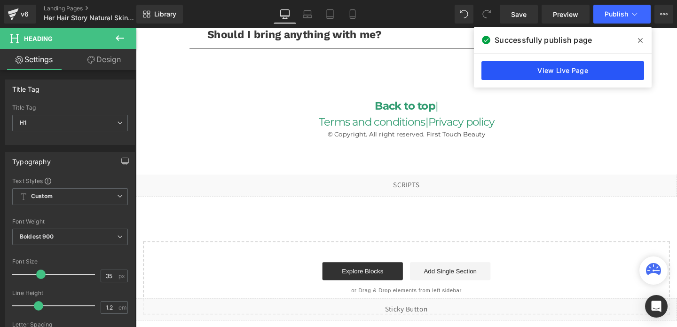
click at [535, 67] on link "View Live Page" at bounding box center [563, 70] width 163 height 19
